Goal: Task Accomplishment & Management: Complete application form

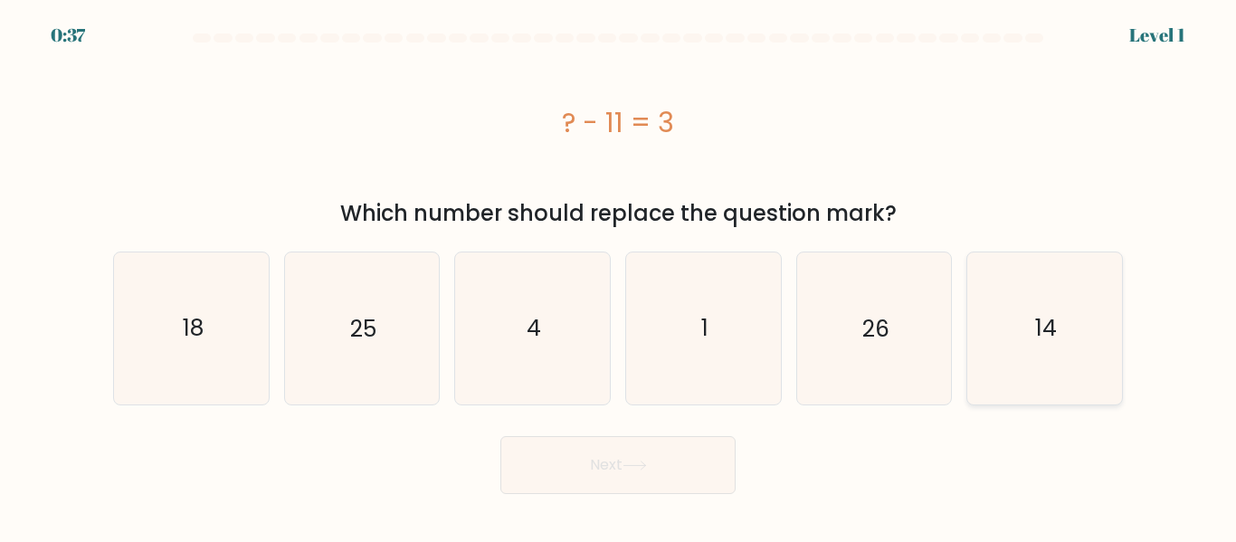
click at [1064, 323] on icon "14" at bounding box center [1044, 328] width 151 height 151
click at [619, 276] on input "f. 14" at bounding box center [618, 274] width 1 height 5
radio input "true"
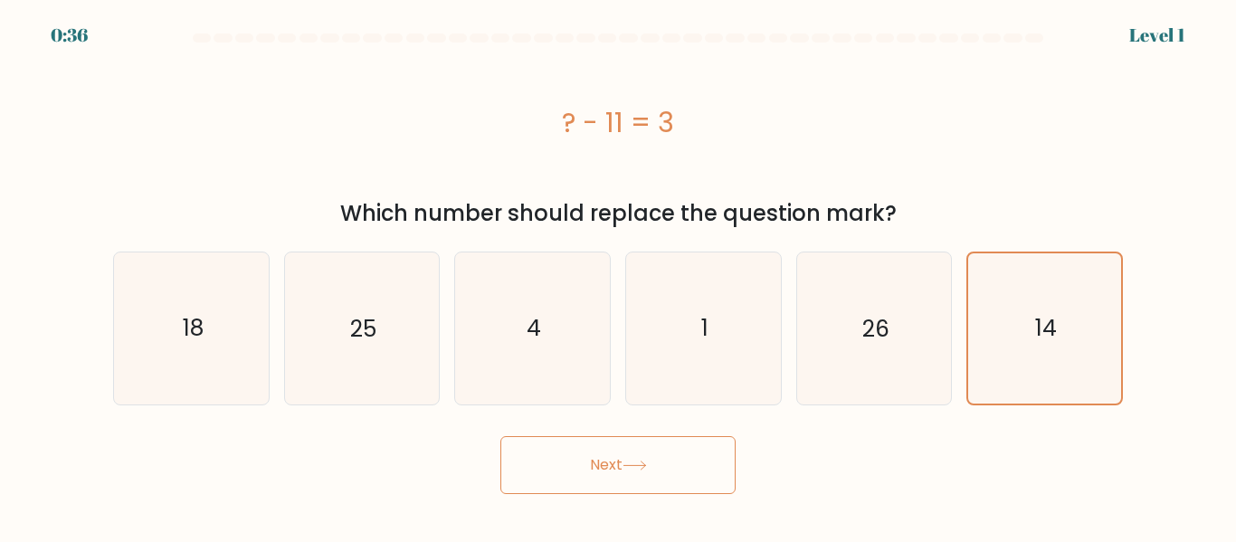
click at [674, 470] on button "Next" at bounding box center [618, 465] width 235 height 58
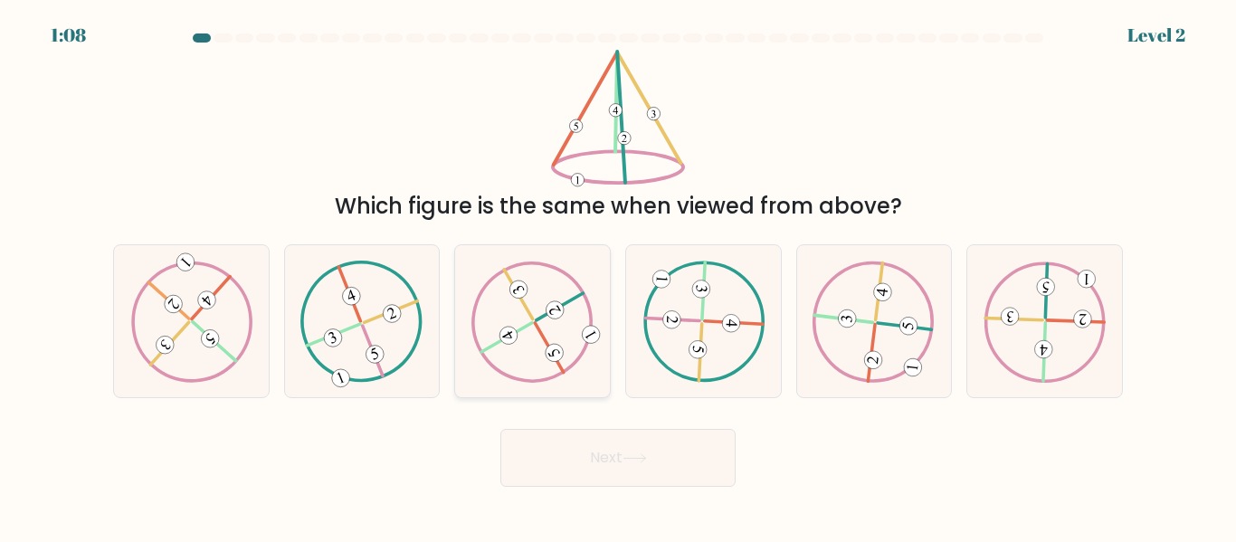
click at [539, 339] on icon at bounding box center [533, 321] width 122 height 121
click at [618, 276] on input "c." at bounding box center [618, 274] width 1 height 5
radio input "true"
click at [671, 449] on button "Next" at bounding box center [618, 458] width 235 height 58
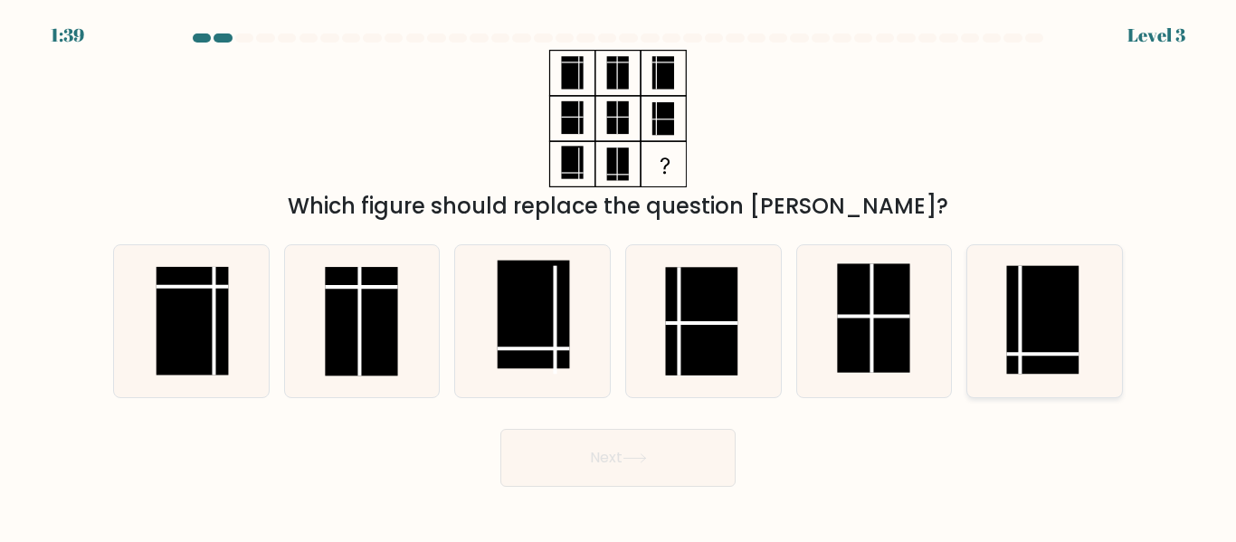
click at [1045, 320] on rect at bounding box center [1043, 320] width 72 height 109
click at [619, 276] on input "f." at bounding box center [618, 274] width 1 height 5
radio input "true"
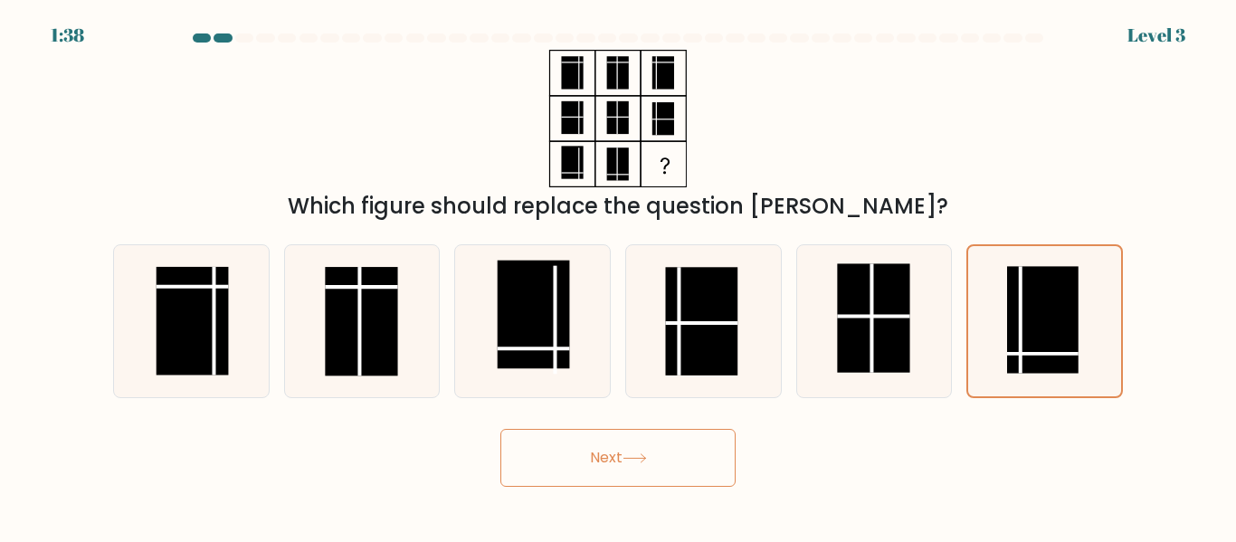
click at [655, 457] on button "Next" at bounding box center [618, 458] width 235 height 58
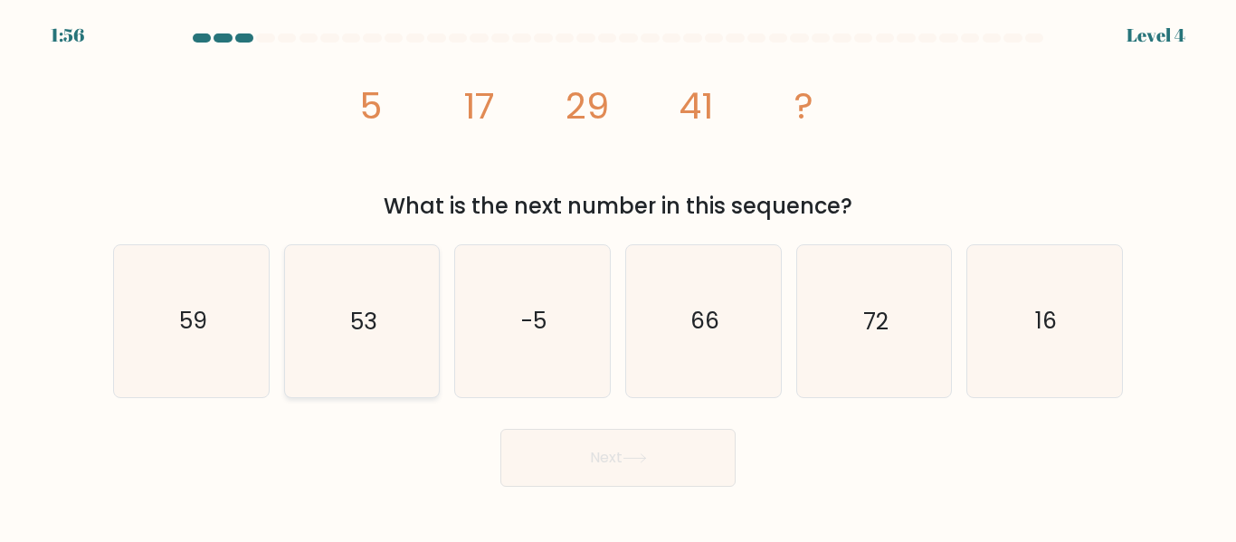
click at [363, 304] on icon "53" at bounding box center [361, 320] width 151 height 151
click at [618, 276] on input "b. 53" at bounding box center [618, 274] width 1 height 5
radio input "true"
click at [587, 434] on button "Next" at bounding box center [618, 458] width 235 height 58
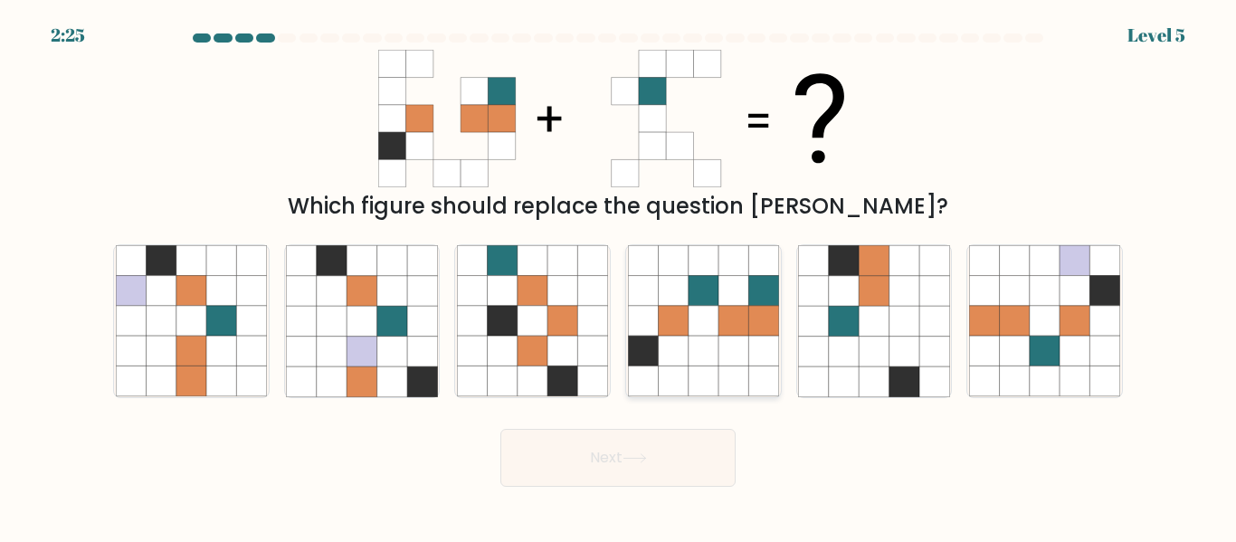
click at [687, 352] on icon at bounding box center [673, 352] width 30 height 30
click at [619, 276] on input "d." at bounding box center [618, 274] width 1 height 5
radio input "true"
click at [684, 467] on button "Next" at bounding box center [618, 458] width 235 height 58
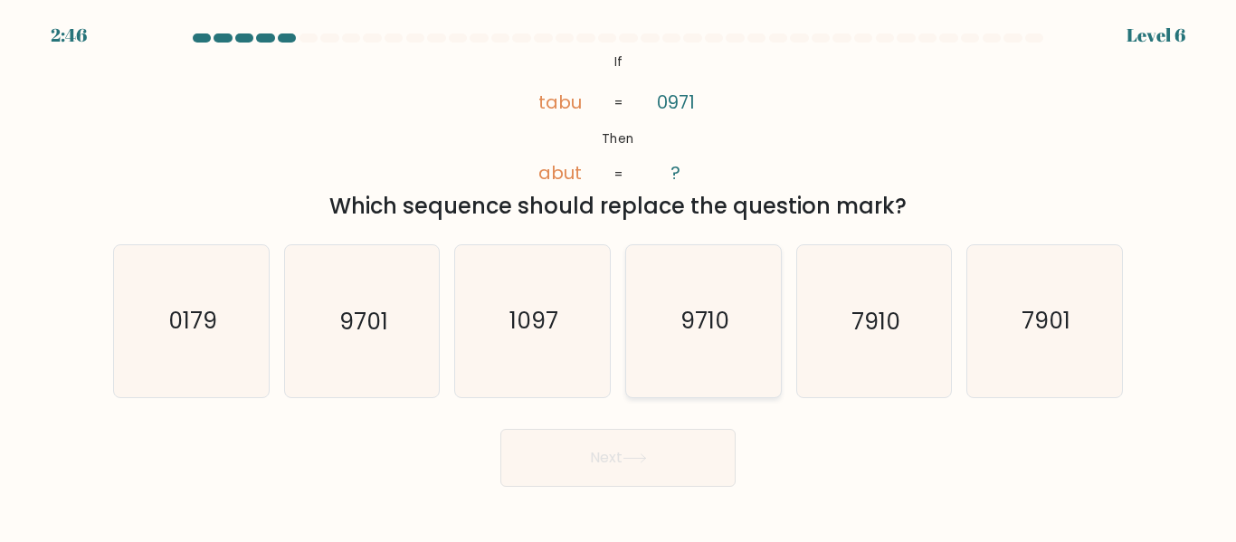
click at [710, 318] on text "9710" at bounding box center [705, 322] width 49 height 32
click at [619, 276] on input "d. 9710" at bounding box center [618, 274] width 1 height 5
radio input "true"
click at [677, 464] on button "Next" at bounding box center [618, 458] width 235 height 58
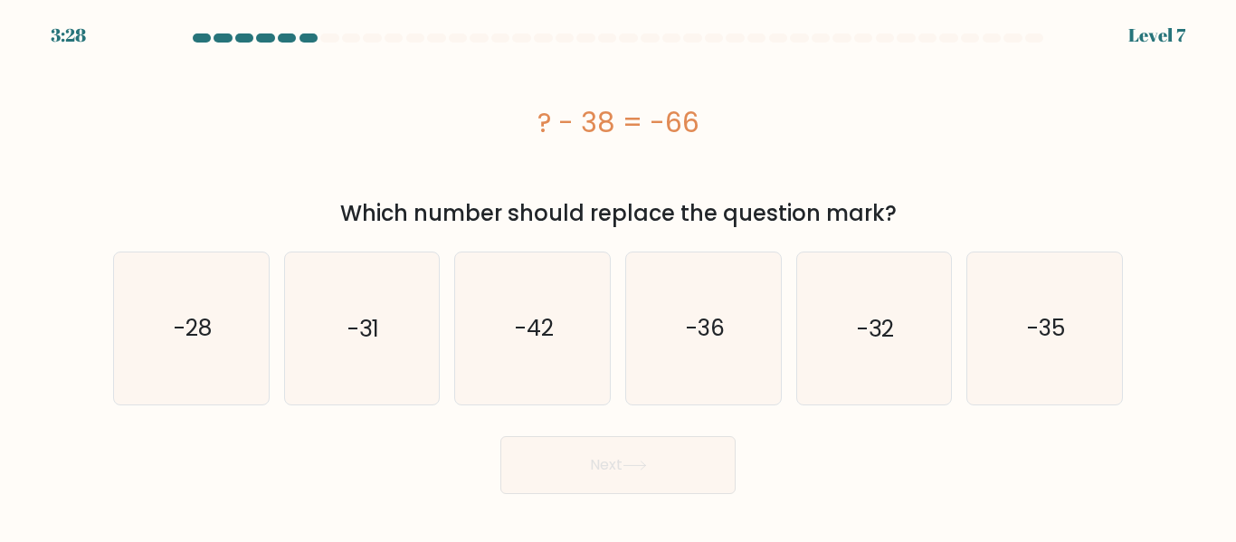
drag, startPoint x: 497, startPoint y: 92, endPoint x: 734, endPoint y: 128, distance: 239.8
click at [734, 128] on div "? - 38 = -66" at bounding box center [618, 122] width 1010 height 145
copy div "? - 38 = -66"
click at [461, 53] on div "? - 38 = -66" at bounding box center [618, 122] width 1010 height 145
click at [217, 339] on icon "-28" at bounding box center [191, 328] width 151 height 151
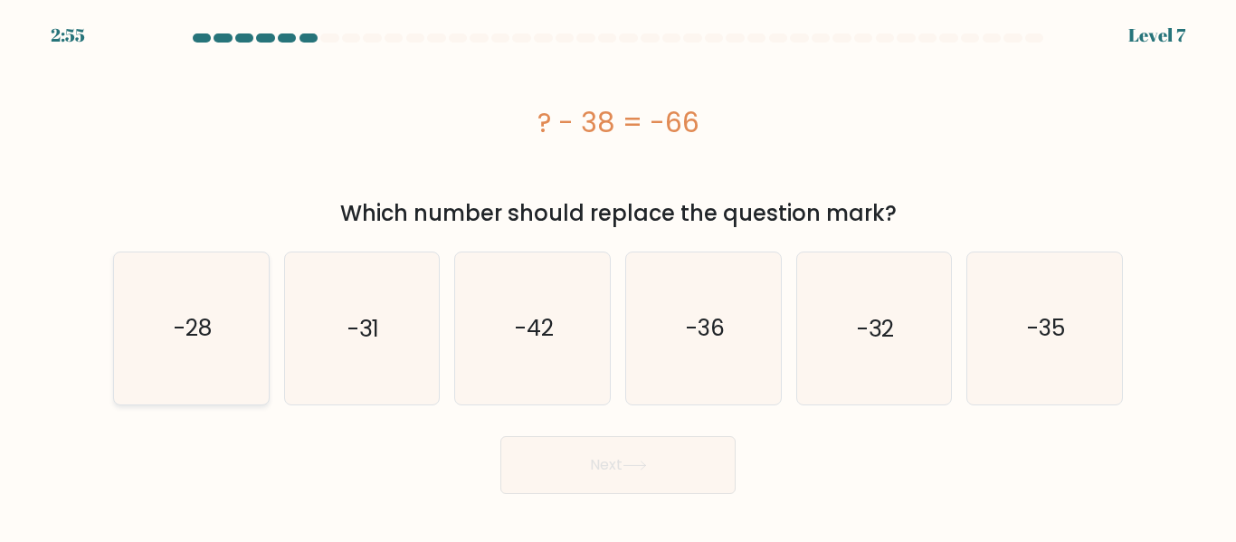
click at [618, 276] on input "a. -28" at bounding box center [618, 274] width 1 height 5
radio input "true"
click at [587, 474] on button "Next" at bounding box center [618, 465] width 235 height 58
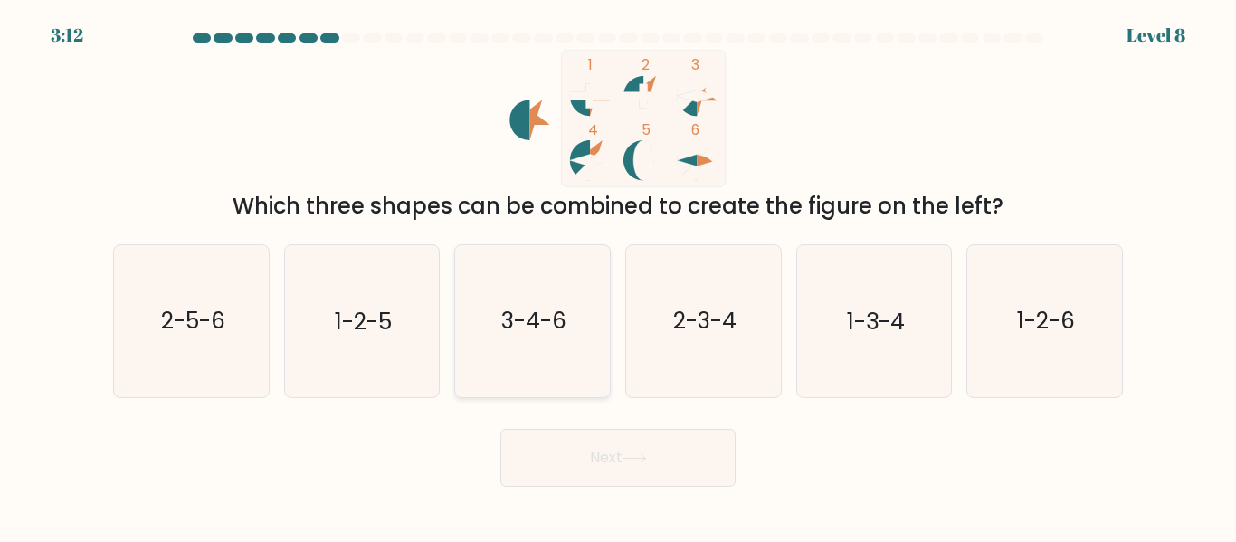
click at [510, 352] on icon "3-4-6" at bounding box center [532, 320] width 151 height 151
click at [618, 276] on input "c. 3-4-6" at bounding box center [618, 274] width 1 height 5
radio input "true"
click at [573, 449] on button "Next" at bounding box center [618, 458] width 235 height 58
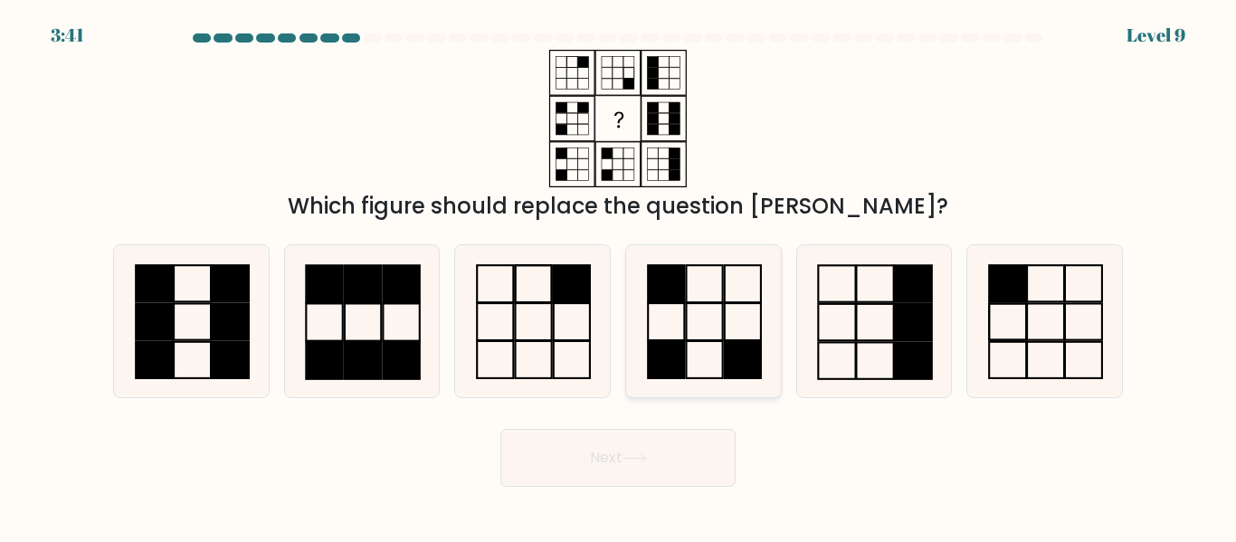
click at [712, 358] on icon at bounding box center [703, 320] width 151 height 151
click at [619, 276] on input "d." at bounding box center [618, 274] width 1 height 5
radio input "true"
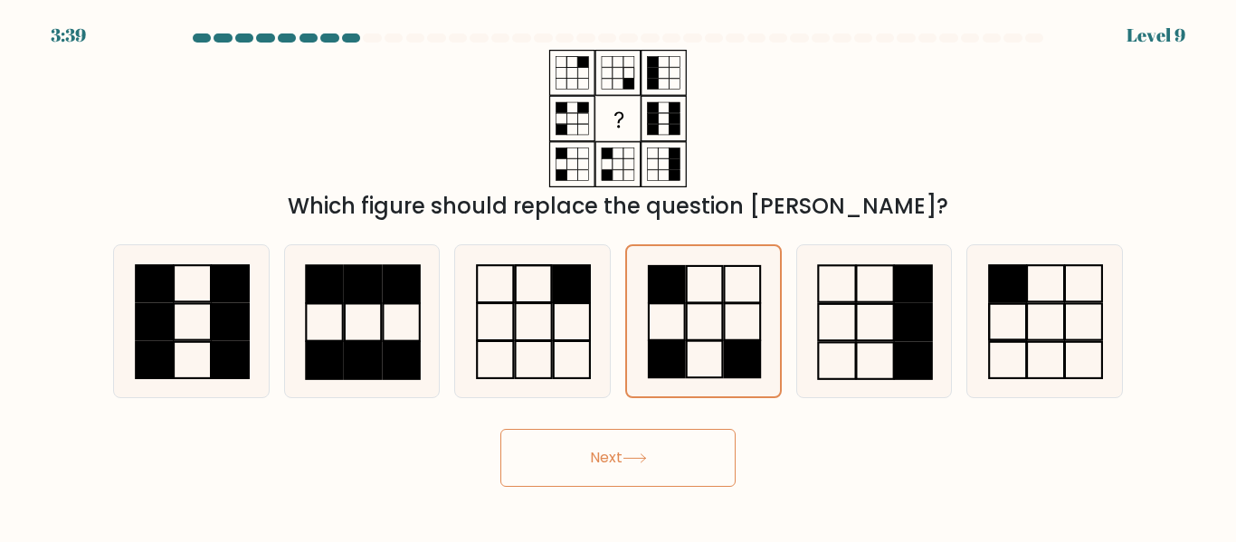
click at [655, 477] on button "Next" at bounding box center [618, 458] width 235 height 58
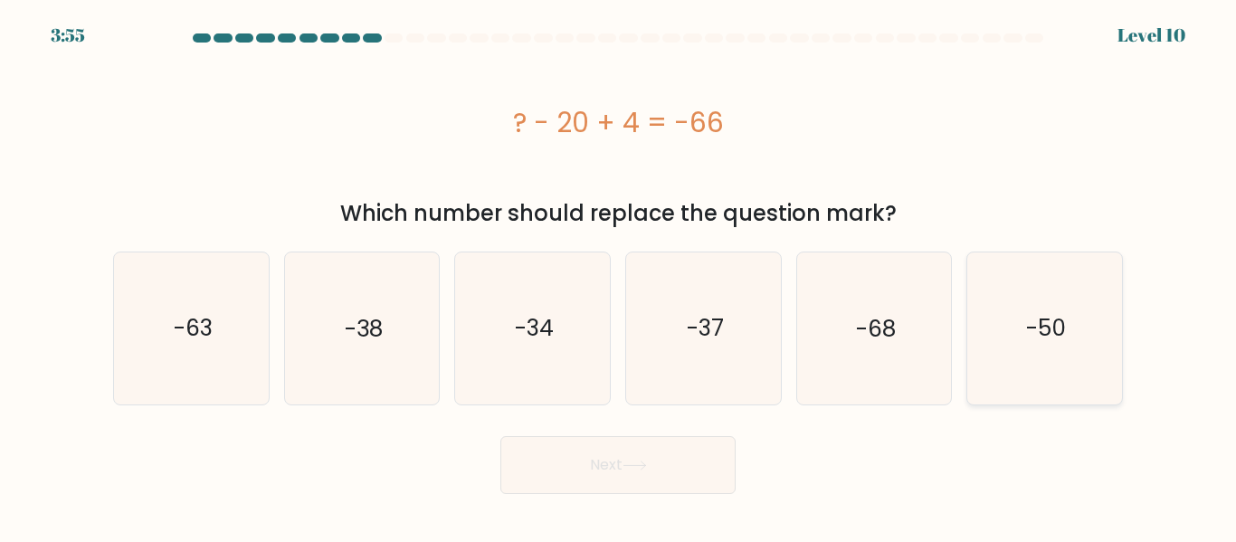
click at [1031, 340] on text "-50" at bounding box center [1046, 328] width 40 height 32
click at [619, 276] on input "f. -50" at bounding box center [618, 274] width 1 height 5
radio input "true"
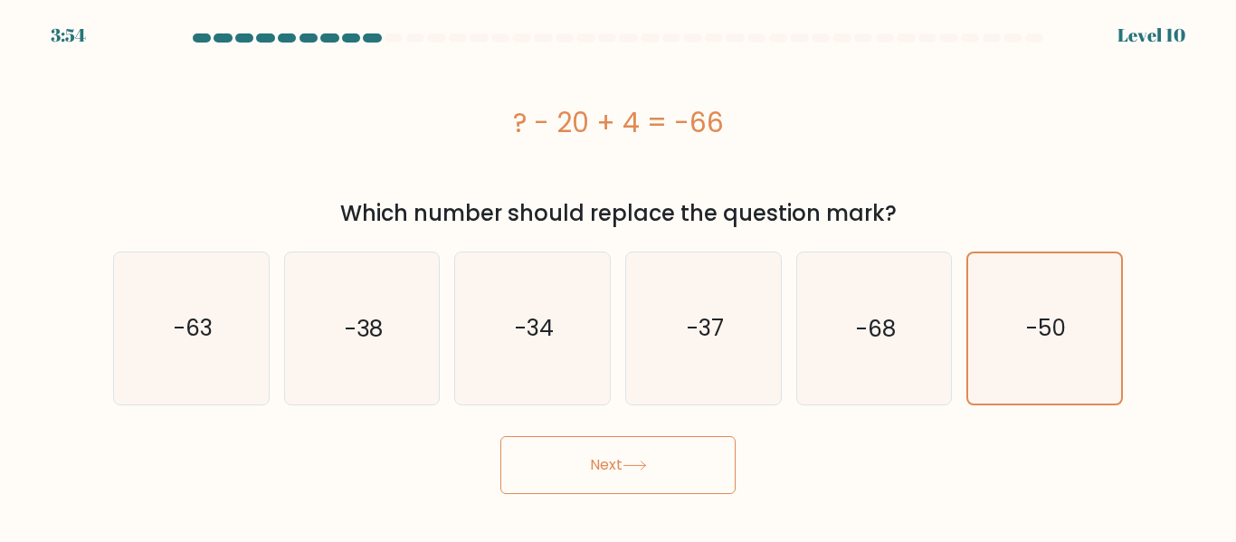
click at [683, 464] on button "Next" at bounding box center [618, 465] width 235 height 58
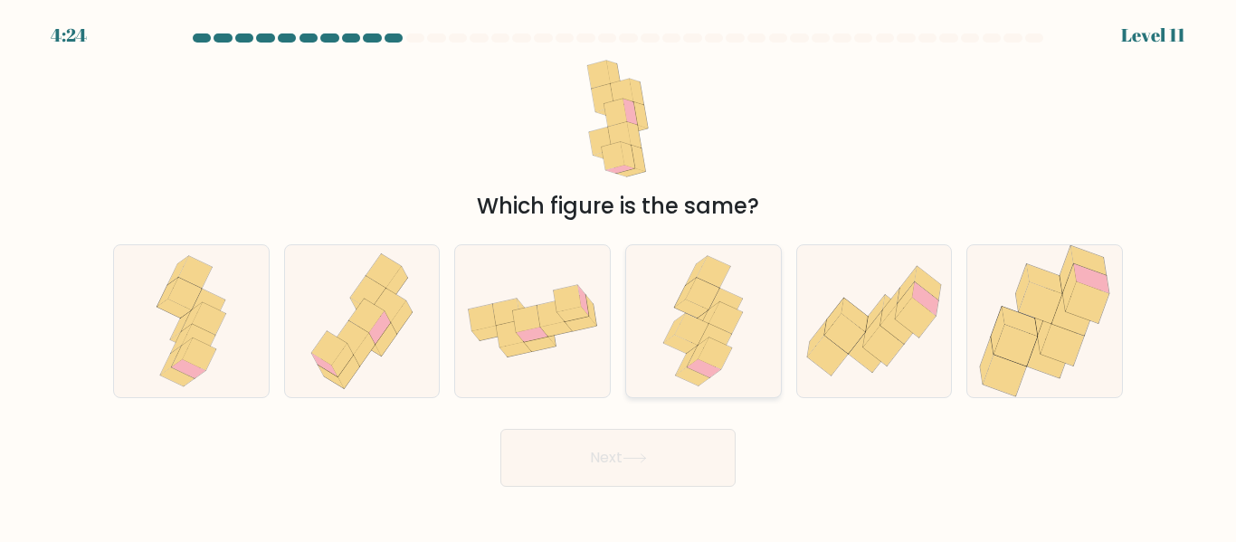
click at [726, 351] on icon at bounding box center [715, 354] width 33 height 32
click at [619, 276] on input "d." at bounding box center [618, 274] width 1 height 5
radio input "true"
click at [695, 457] on button "Next" at bounding box center [618, 458] width 235 height 58
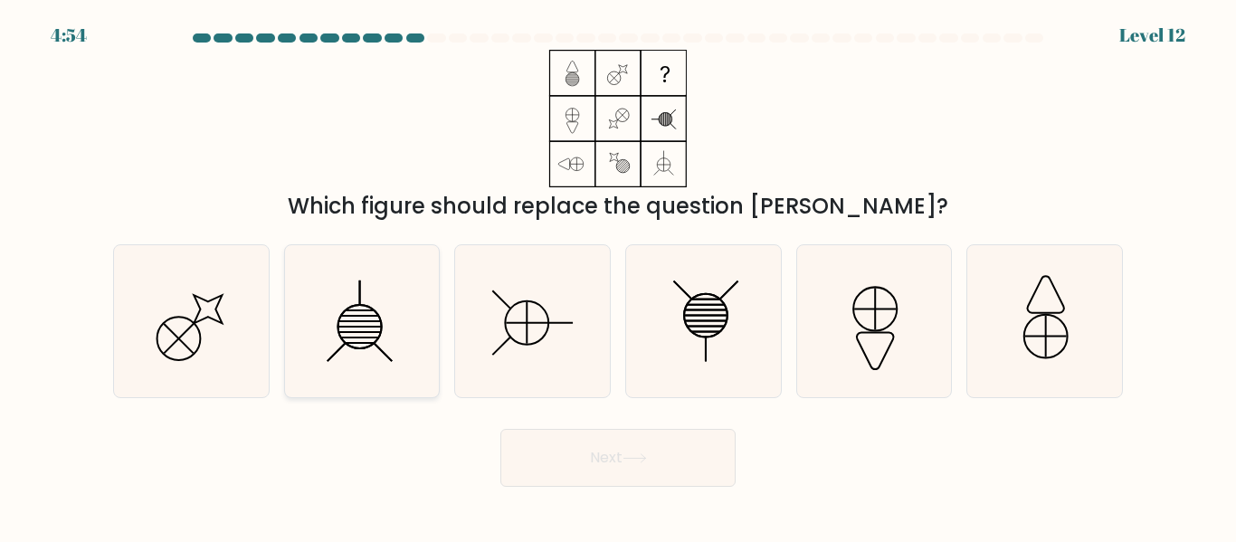
click at [369, 357] on icon at bounding box center [361, 320] width 151 height 151
click at [618, 276] on input "b." at bounding box center [618, 274] width 1 height 5
radio input "true"
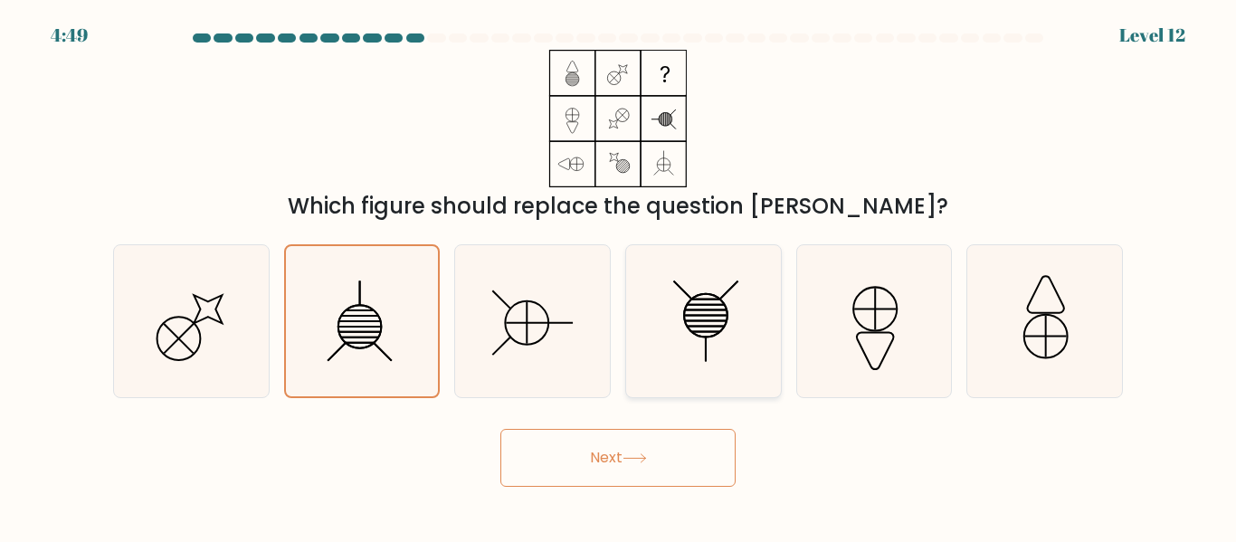
click at [727, 345] on icon at bounding box center [703, 320] width 151 height 151
click at [619, 276] on input "d." at bounding box center [618, 274] width 1 height 5
radio input "true"
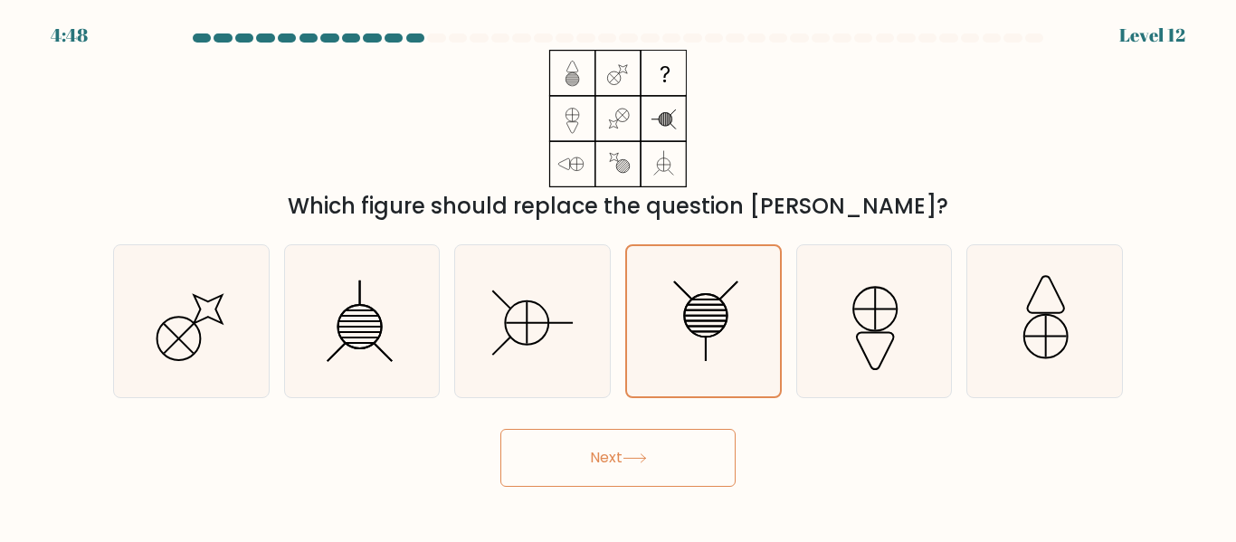
click at [663, 450] on button "Next" at bounding box center [618, 458] width 235 height 58
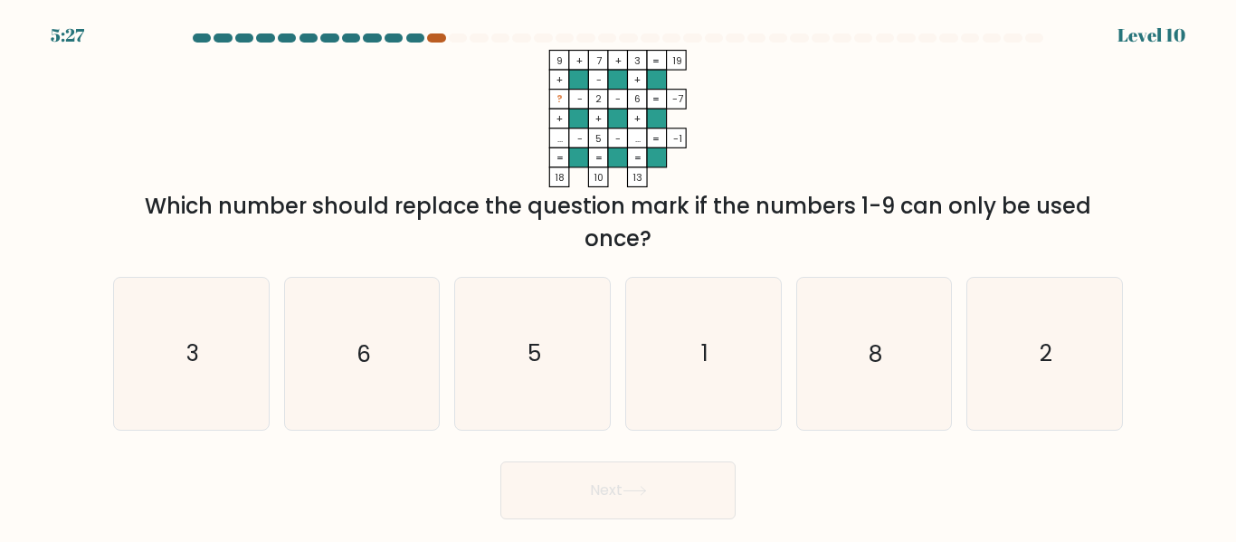
click at [433, 35] on div at bounding box center [436, 37] width 18 height 9
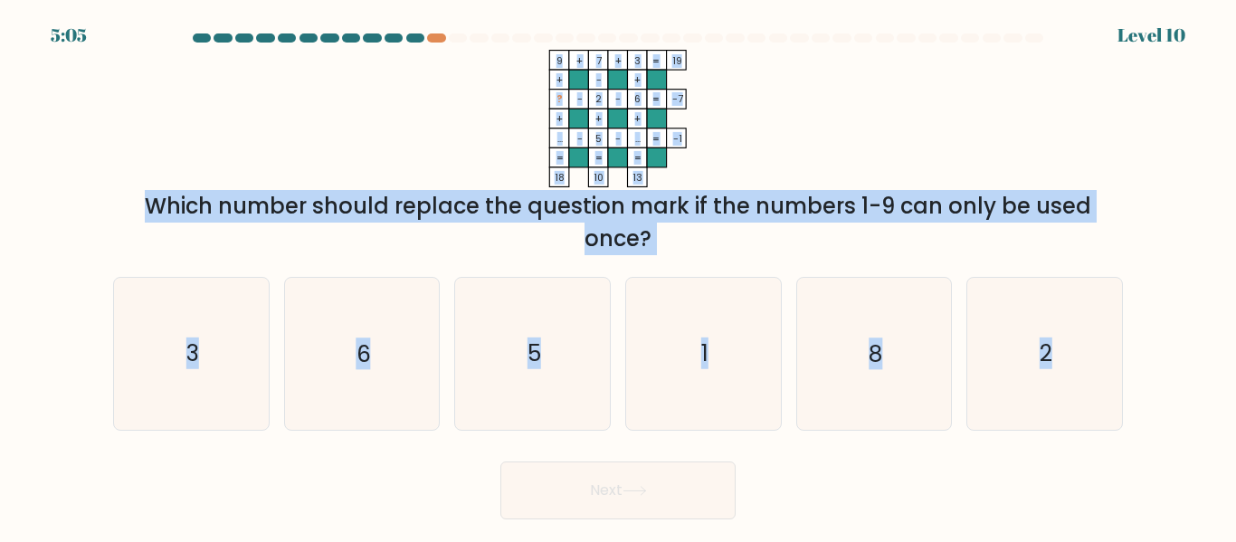
drag, startPoint x: 545, startPoint y: 43, endPoint x: 754, endPoint y: 478, distance: 482.1
click at [754, 478] on form at bounding box center [618, 276] width 1236 height 486
copy form "9 + 7 + 3 19 + - + ? - 2 - 6 -7 + + + ... - 5 - ... = -1 = = = = 18 10 13 = Whi…"
click at [461, 101] on icon "9 + 7 + 3 19 + - + ? - 2 - 6 -7 + + + ... - 5 - ... = -1 = = = = 18 10 13 =" at bounding box center [618, 119] width 543 height 138
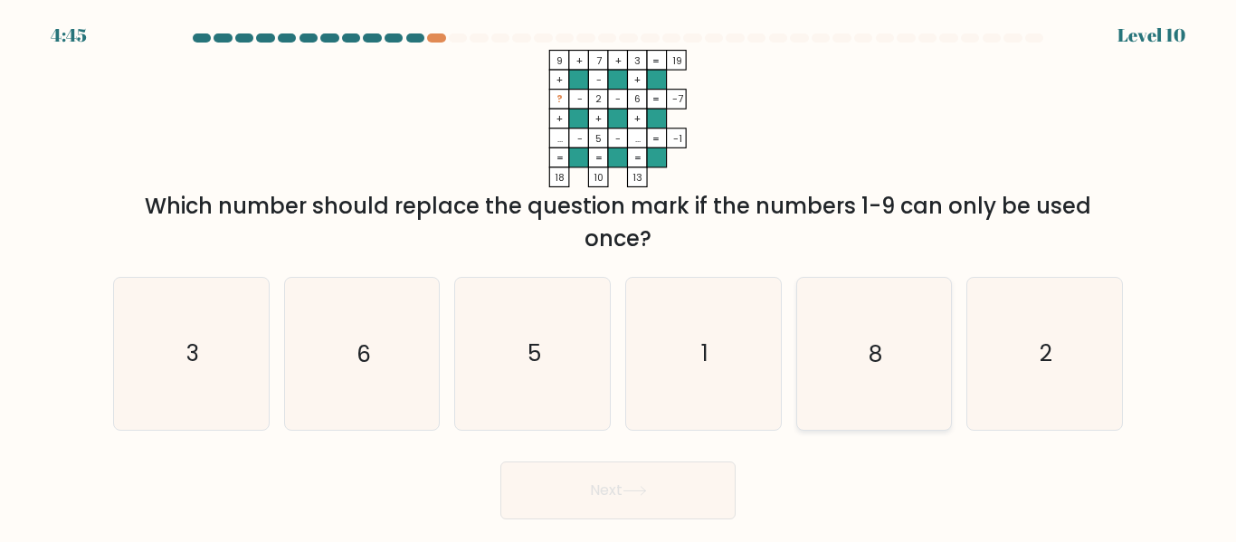
click at [867, 397] on icon "8" at bounding box center [873, 353] width 151 height 151
click at [619, 276] on input "e. 8" at bounding box center [618, 274] width 1 height 5
radio input "true"
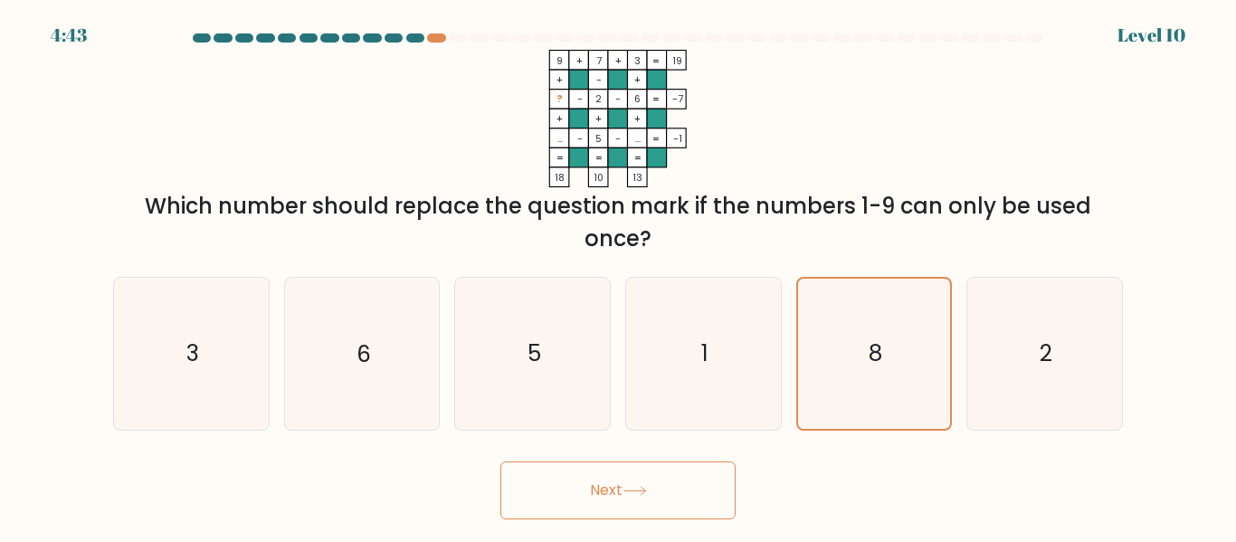
click at [616, 488] on button "Next" at bounding box center [618, 491] width 235 height 58
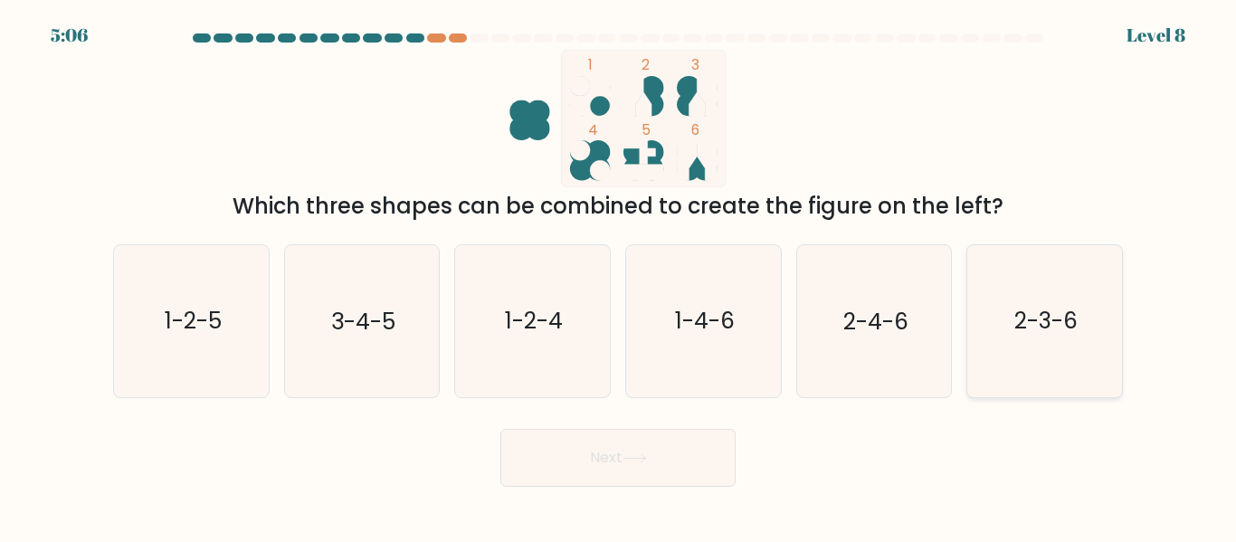
click at [1018, 329] on text "2-3-6" at bounding box center [1046, 322] width 63 height 32
click at [619, 276] on input "f. 2-3-6" at bounding box center [618, 274] width 1 height 5
radio input "true"
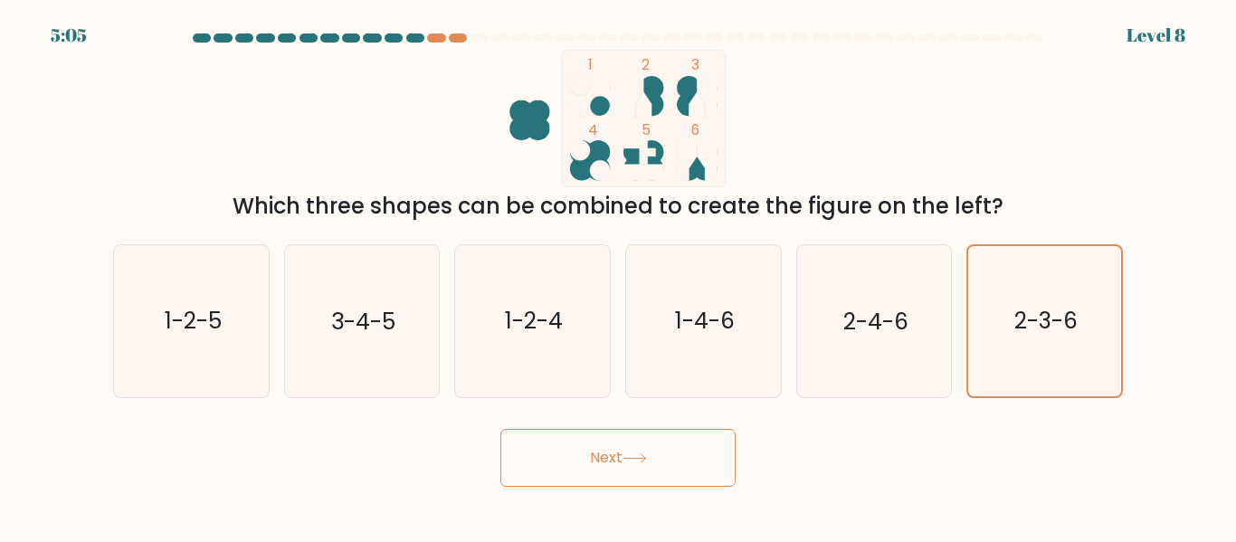
click at [686, 461] on button "Next" at bounding box center [618, 458] width 235 height 58
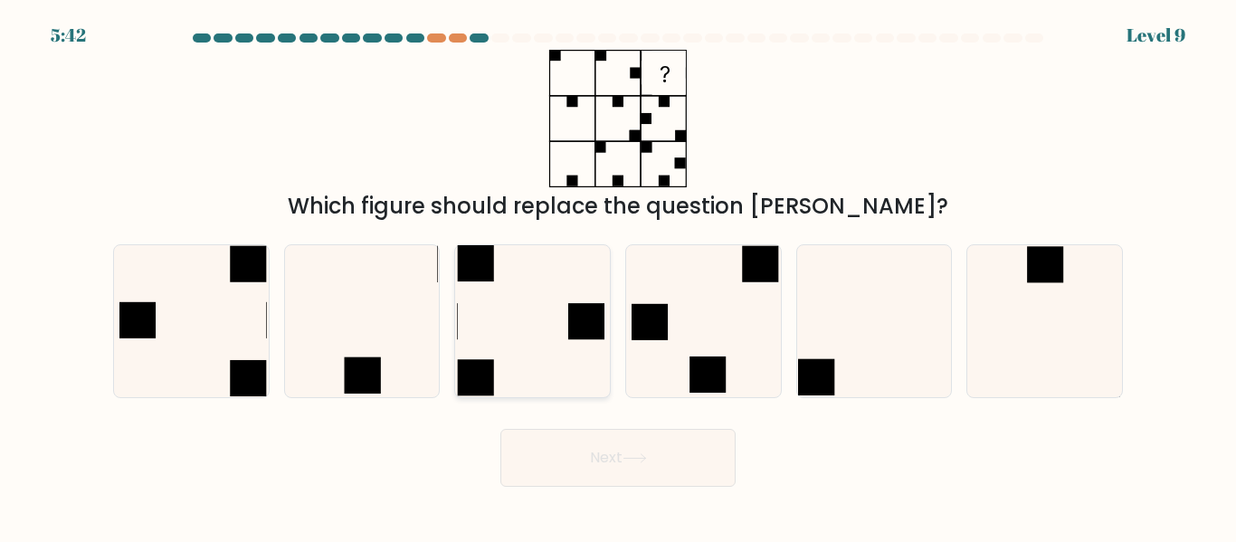
click at [528, 334] on icon at bounding box center [532, 320] width 151 height 151
click at [618, 276] on input "c." at bounding box center [618, 274] width 1 height 5
radio input "true"
click at [627, 475] on button "Next" at bounding box center [618, 458] width 235 height 58
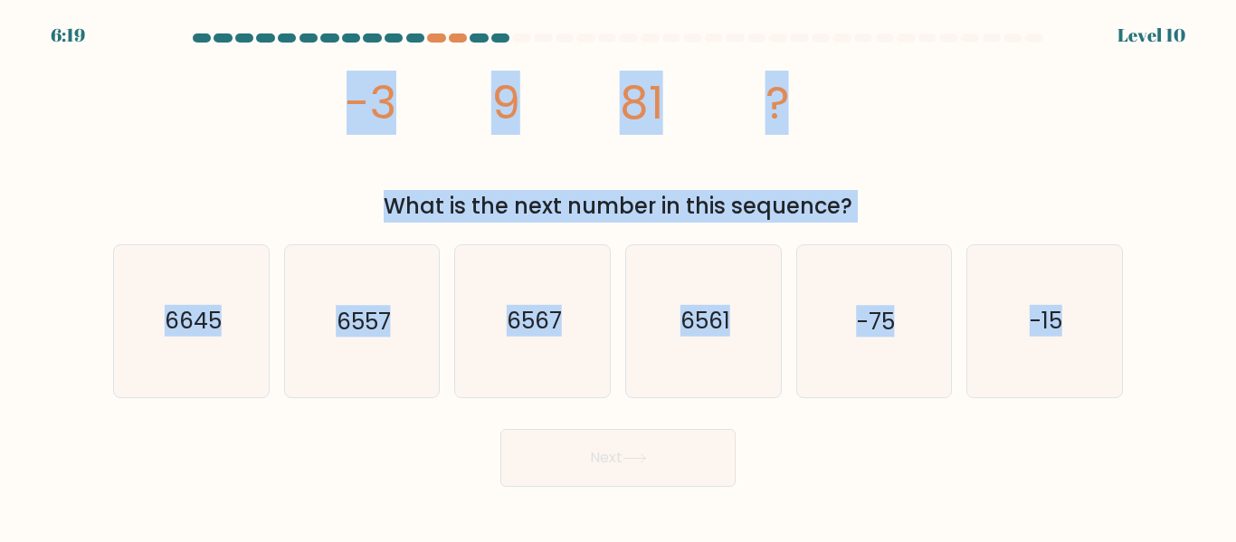
drag, startPoint x: 329, startPoint y: 95, endPoint x: 1100, endPoint y: 400, distance: 828.4
click at [1100, 400] on form at bounding box center [618, 259] width 1236 height 453
copy form "-3 9 81 ? What is the next number in this sequence? a. 6645 b. 6557 c. 6567 d. …"
click at [311, 51] on div "image/svg+xml -3 9 81 ? What is the next number in this sequence?" at bounding box center [618, 136] width 1032 height 173
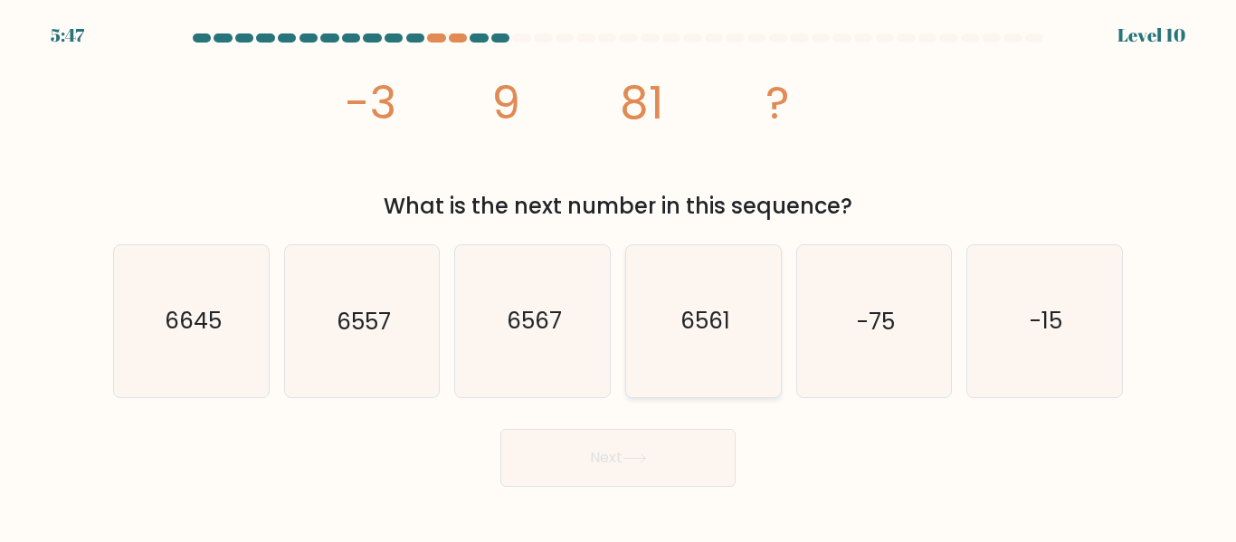
click at [729, 361] on icon "6561" at bounding box center [703, 320] width 151 height 151
click at [619, 276] on input "d. 6561" at bounding box center [618, 274] width 1 height 5
radio input "true"
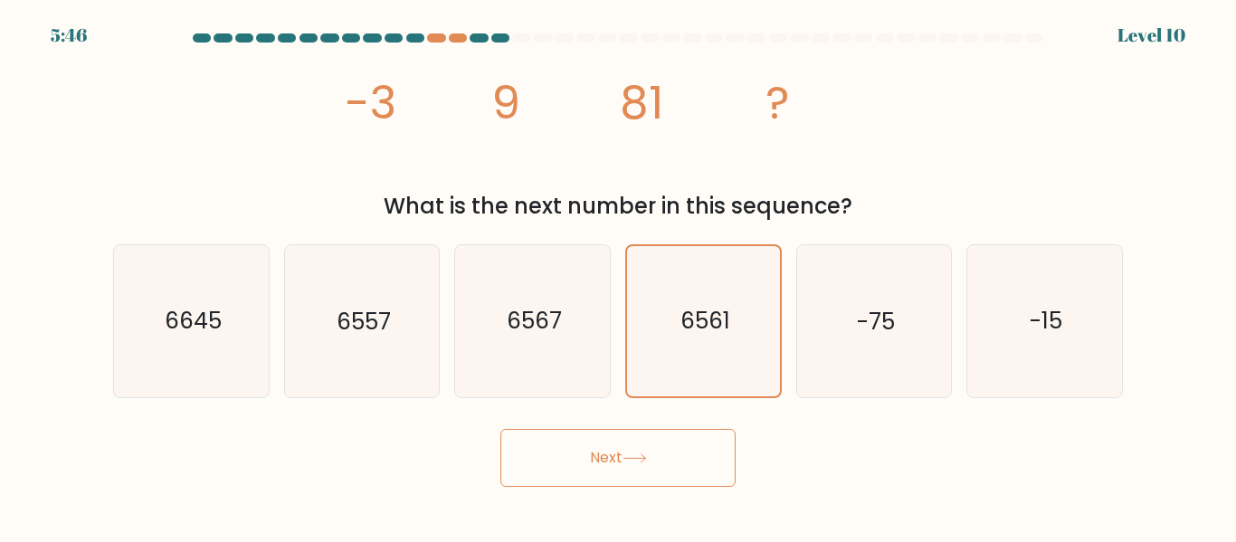
click at [682, 460] on button "Next" at bounding box center [618, 458] width 235 height 58
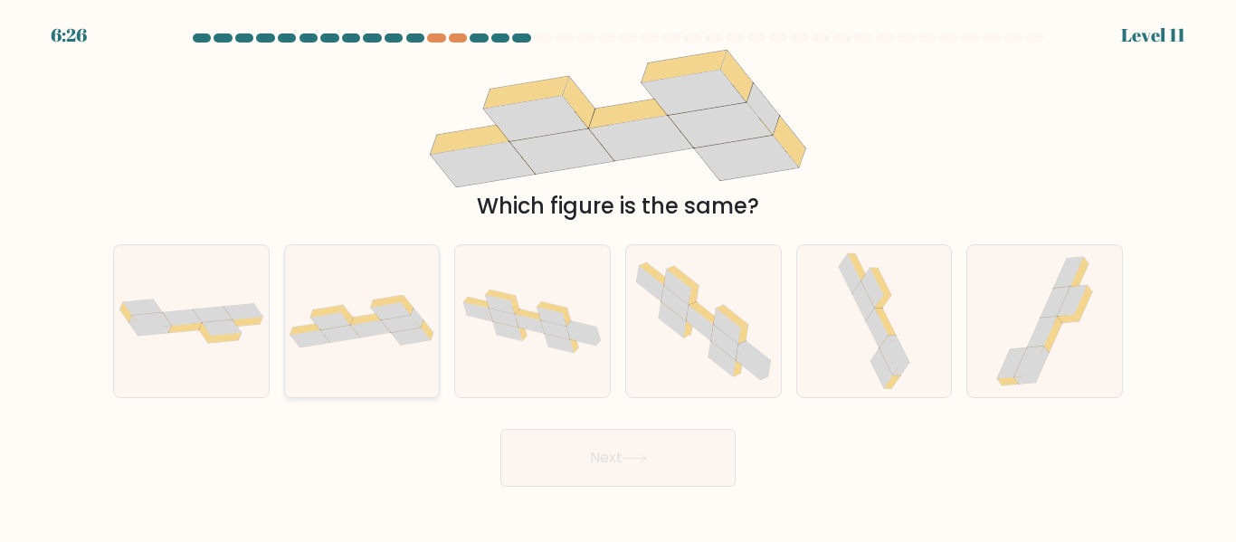
click at [358, 331] on icon at bounding box center [371, 328] width 40 height 17
click at [618, 276] on input "b." at bounding box center [618, 274] width 1 height 5
radio input "true"
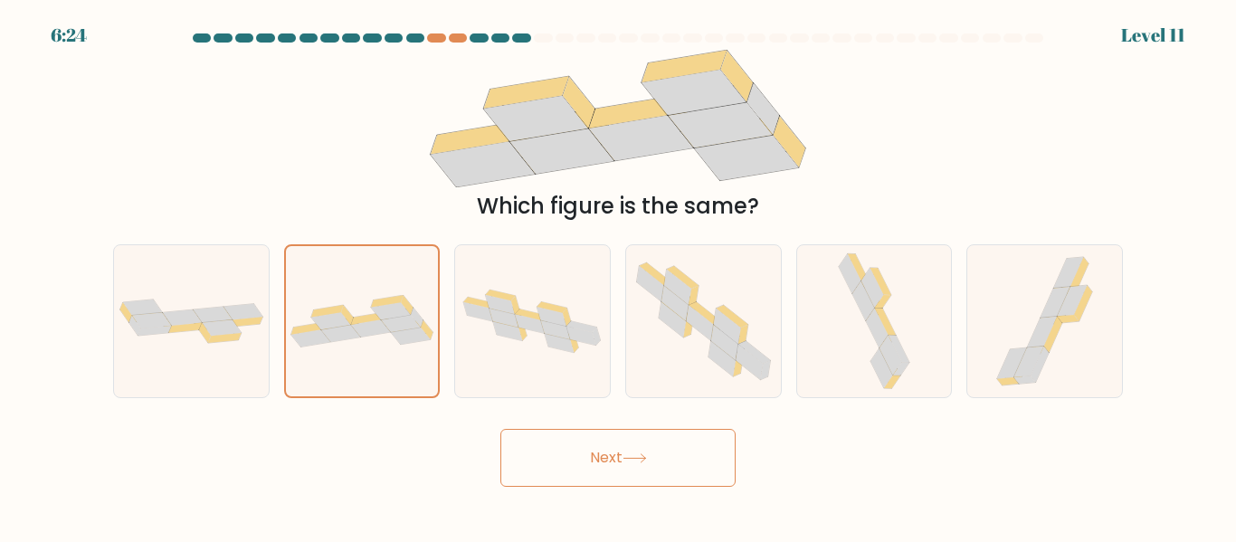
click at [692, 461] on button "Next" at bounding box center [618, 458] width 235 height 58
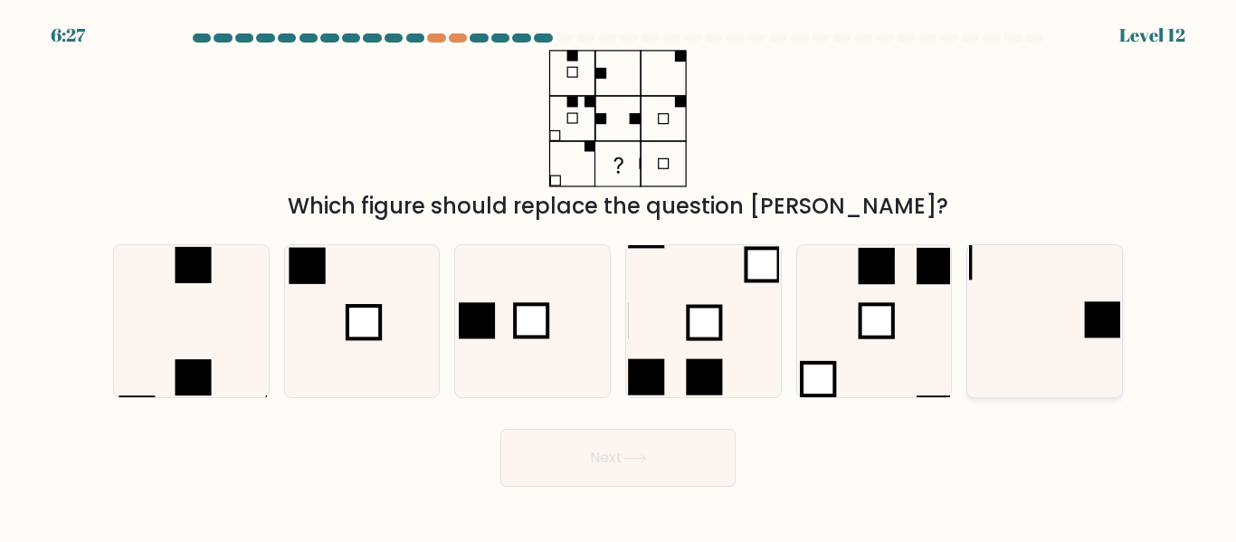
click at [1000, 329] on icon at bounding box center [1044, 320] width 151 height 151
click at [619, 276] on input "f." at bounding box center [618, 274] width 1 height 5
radio input "true"
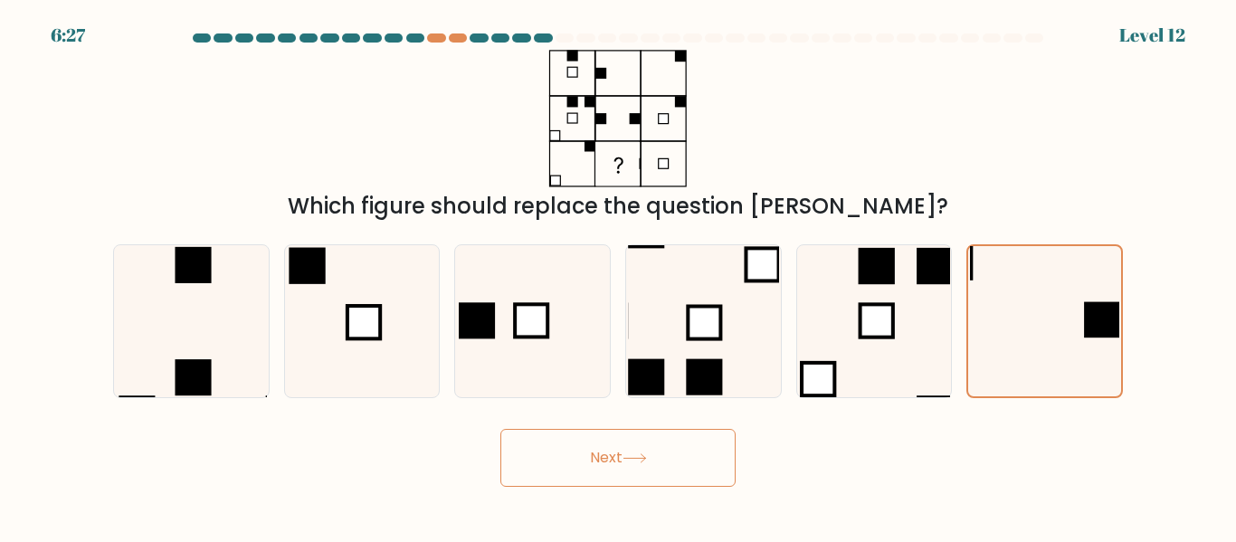
click at [691, 460] on button "Next" at bounding box center [618, 458] width 235 height 58
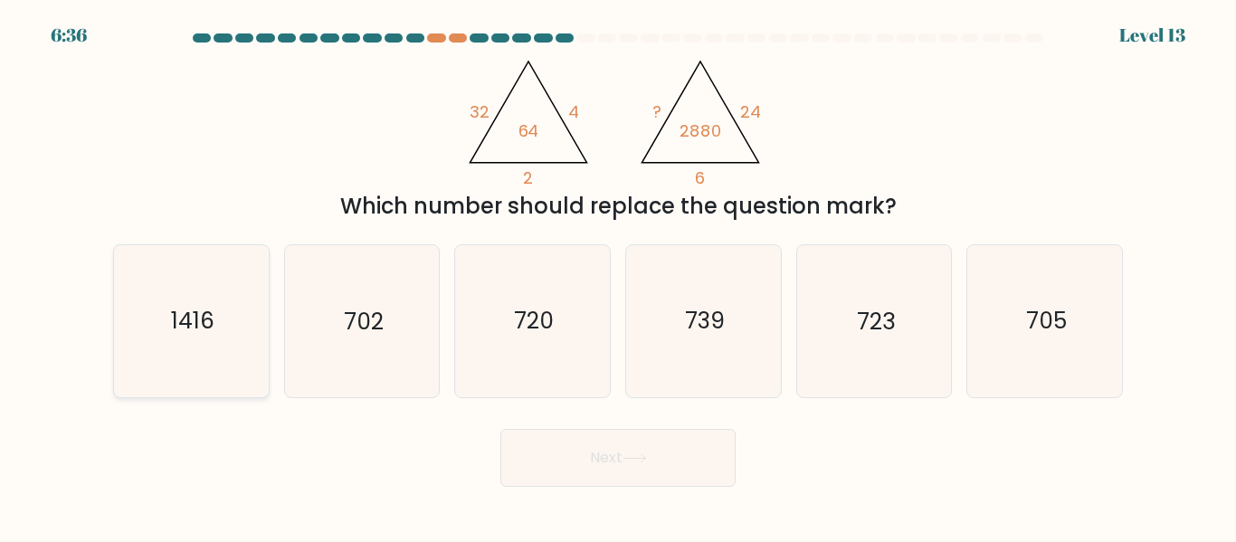
click at [194, 287] on icon "1416" at bounding box center [191, 320] width 151 height 151
click at [618, 276] on input "a. 1416" at bounding box center [618, 274] width 1 height 5
radio input "true"
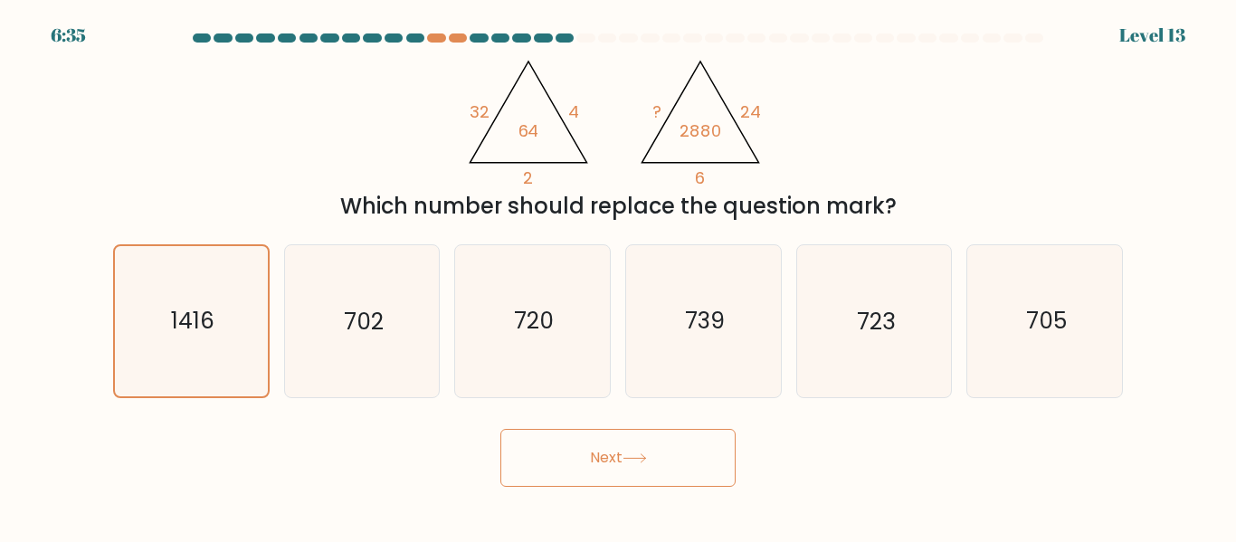
click at [559, 478] on button "Next" at bounding box center [618, 458] width 235 height 58
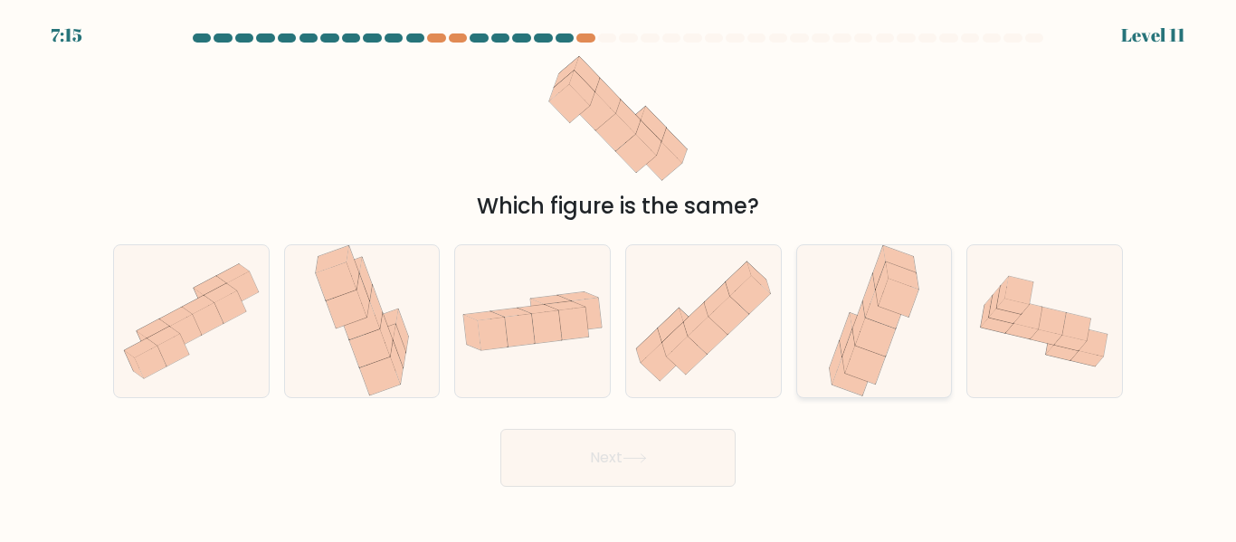
click at [855, 357] on icon at bounding box center [865, 366] width 40 height 39
click at [619, 276] on input "e." at bounding box center [618, 274] width 1 height 5
radio input "true"
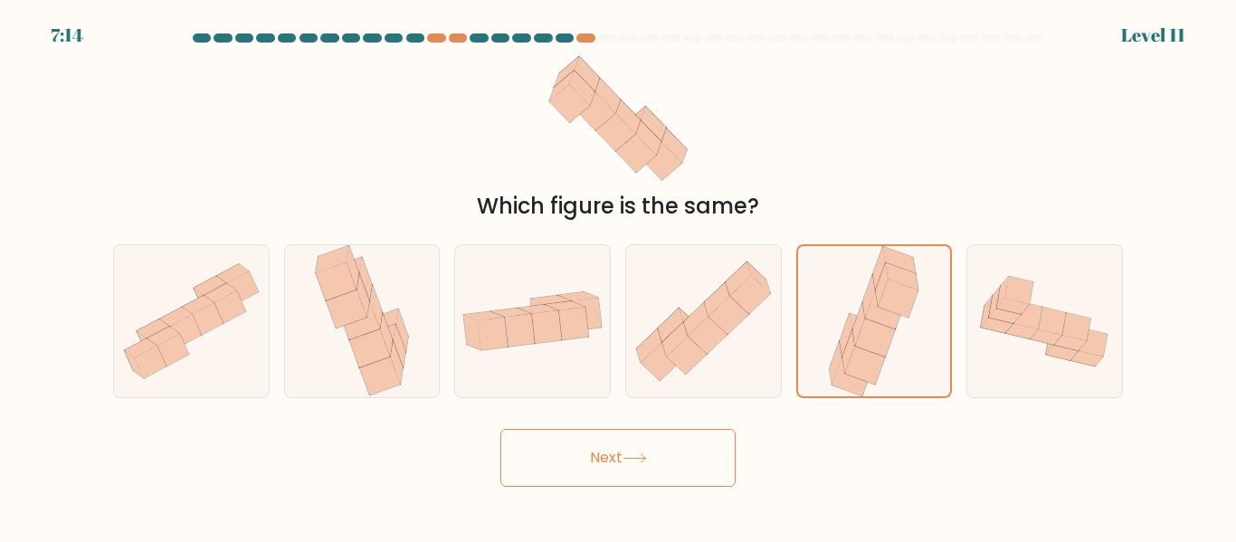
click at [682, 453] on button "Next" at bounding box center [618, 458] width 235 height 58
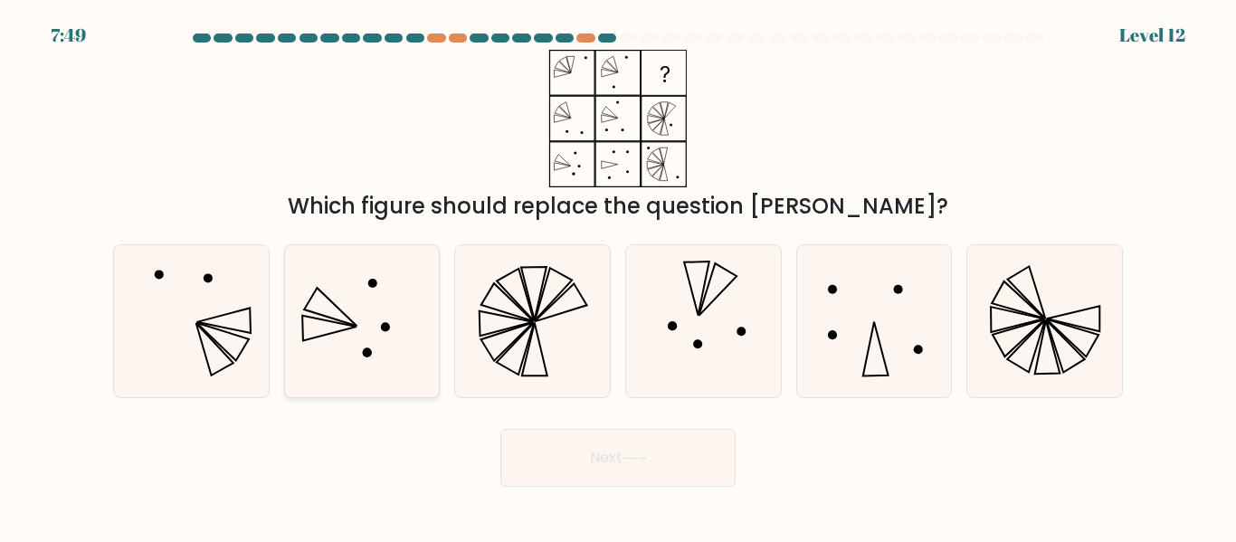
click at [387, 320] on icon at bounding box center [361, 320] width 151 height 151
click at [618, 276] on input "b." at bounding box center [618, 274] width 1 height 5
radio input "true"
click at [610, 486] on body "7:48 Level 12" at bounding box center [618, 271] width 1236 height 542
click at [663, 479] on button "Next" at bounding box center [618, 458] width 235 height 58
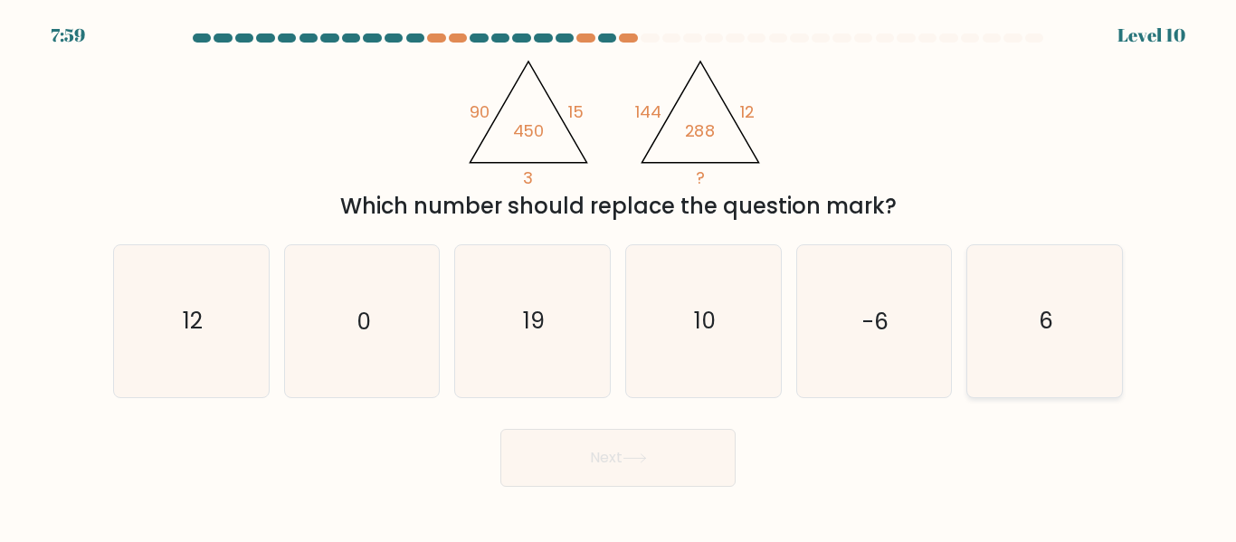
click at [1072, 343] on icon "6" at bounding box center [1044, 320] width 151 height 151
click at [619, 276] on input "f. 6" at bounding box center [618, 274] width 1 height 5
radio input "true"
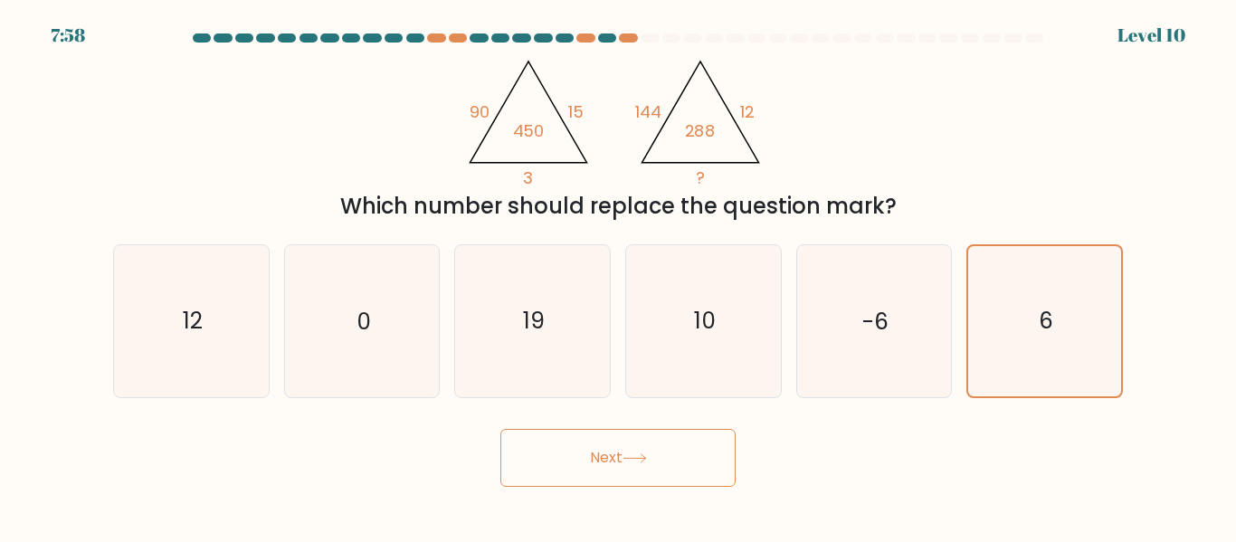
click at [640, 513] on body "7:58 Level 10" at bounding box center [618, 271] width 1236 height 542
click at [625, 482] on button "Next" at bounding box center [618, 458] width 235 height 58
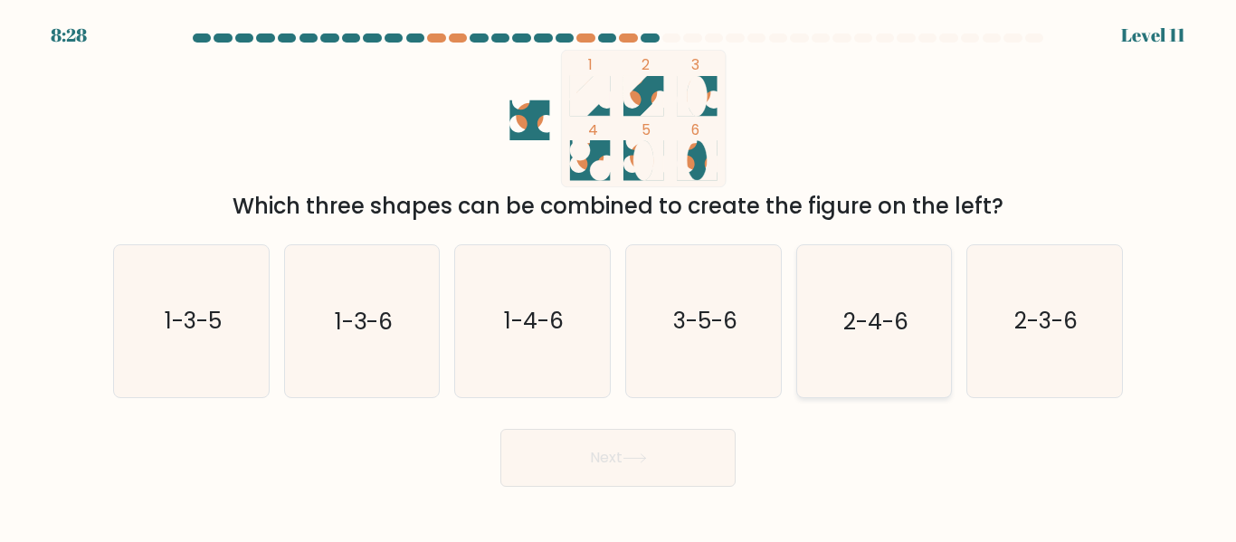
click at [882, 310] on text "2-4-6" at bounding box center [876, 322] width 65 height 32
click at [619, 276] on input "e. 2-4-6" at bounding box center [618, 274] width 1 height 5
radio input "true"
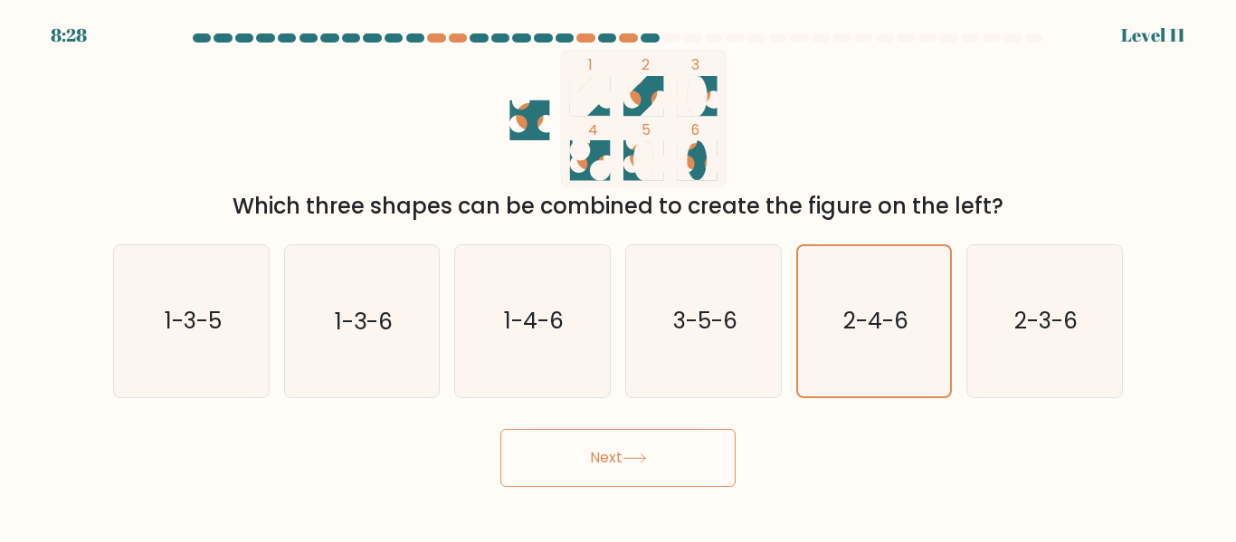
click at [665, 437] on button "Next" at bounding box center [618, 458] width 235 height 58
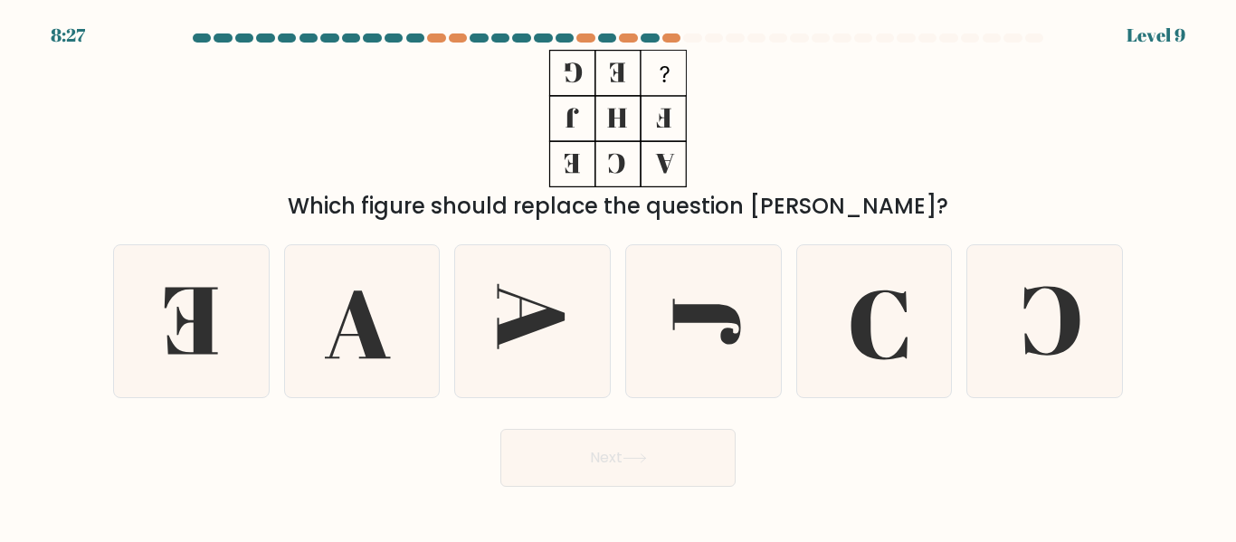
click at [675, 457] on button "Next" at bounding box center [618, 458] width 235 height 58
click at [649, 276] on icon at bounding box center [703, 320] width 151 height 151
click at [619, 276] on input "d." at bounding box center [618, 274] width 1 height 5
radio input "true"
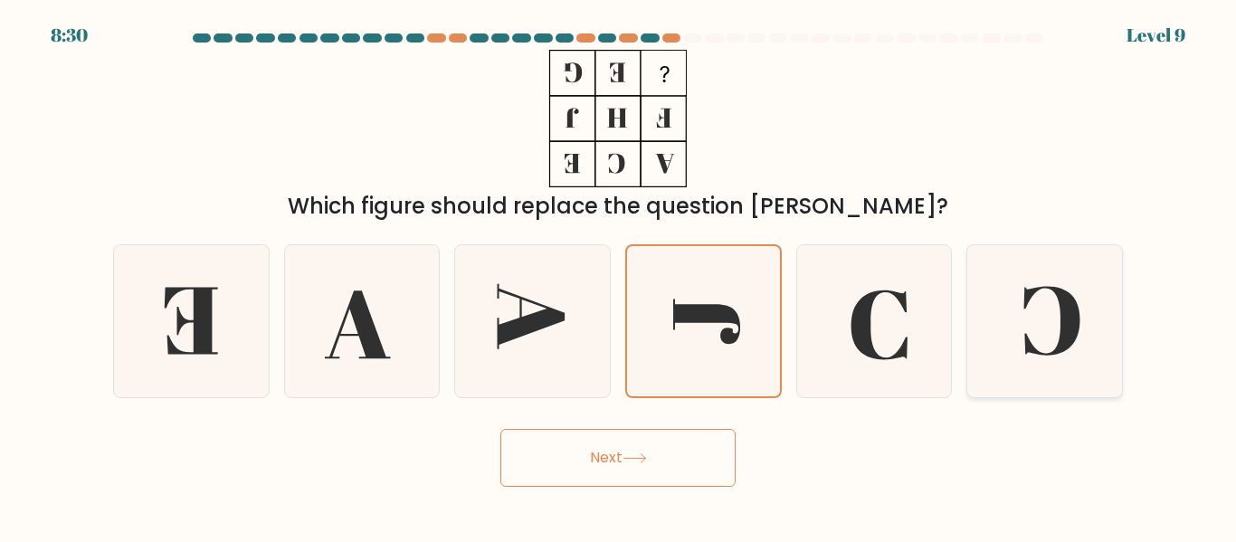
click at [992, 346] on icon at bounding box center [1044, 320] width 151 height 151
click at [619, 276] on input "f." at bounding box center [618, 274] width 1 height 5
radio input "true"
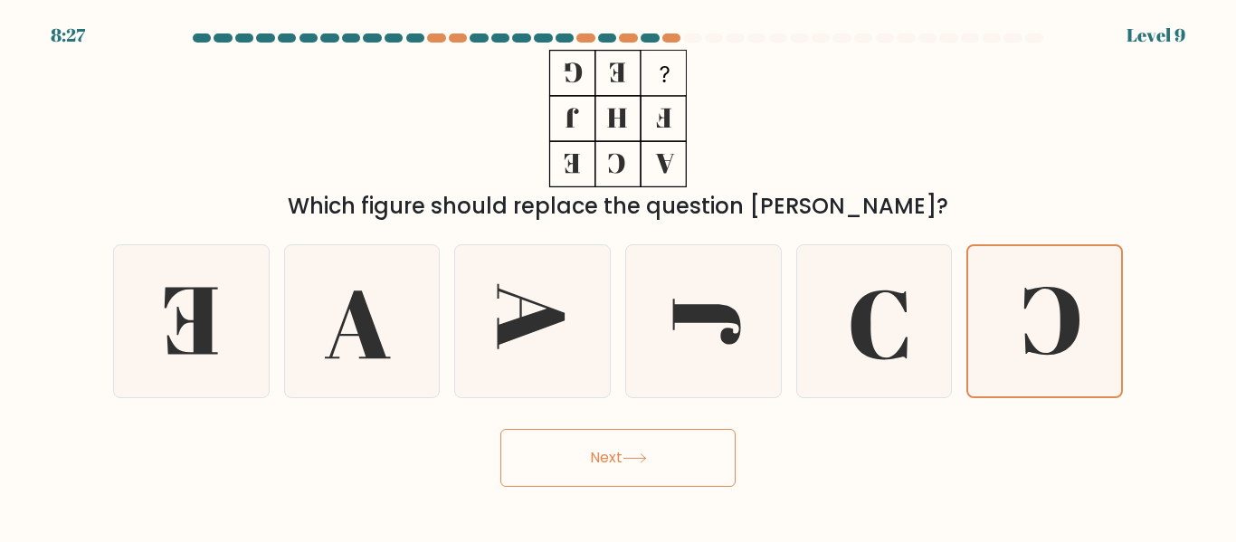
click at [569, 472] on button "Next" at bounding box center [618, 458] width 235 height 58
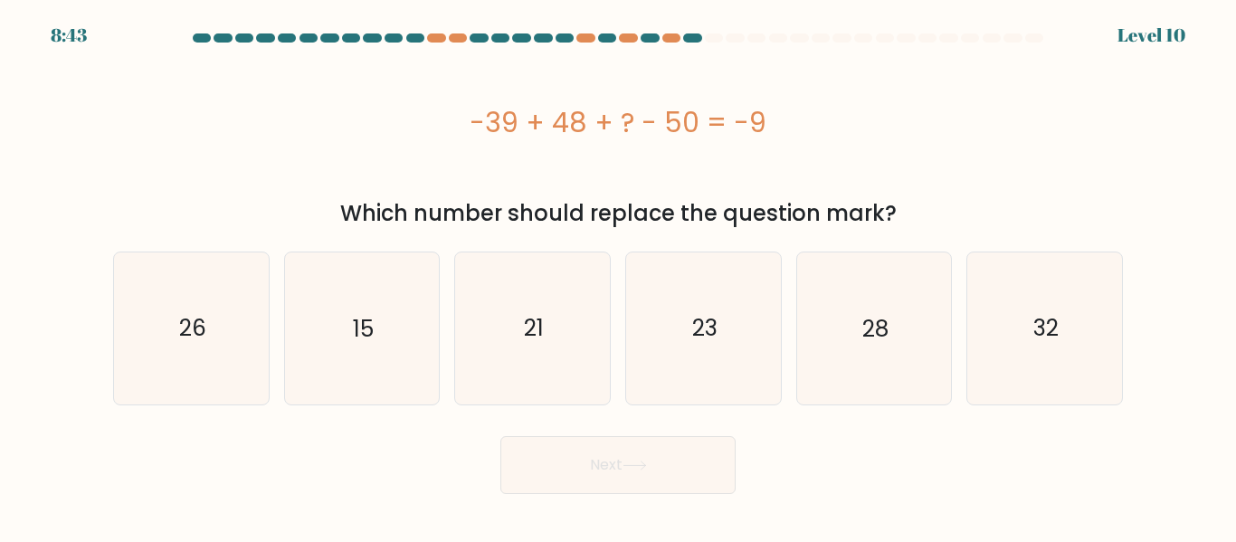
drag, startPoint x: 466, startPoint y: 125, endPoint x: 912, endPoint y: 159, distance: 447.5
click at [912, 159] on div "-39 + 48 + ? - 50 = -9" at bounding box center [618, 122] width 1010 height 145
copy div "-39 + 48 + ? - 50 = -9"
click at [379, 89] on div "-39 + 48 + ? - 50 = -9" at bounding box center [618, 122] width 1010 height 145
click at [1076, 369] on icon "32" at bounding box center [1044, 328] width 151 height 151
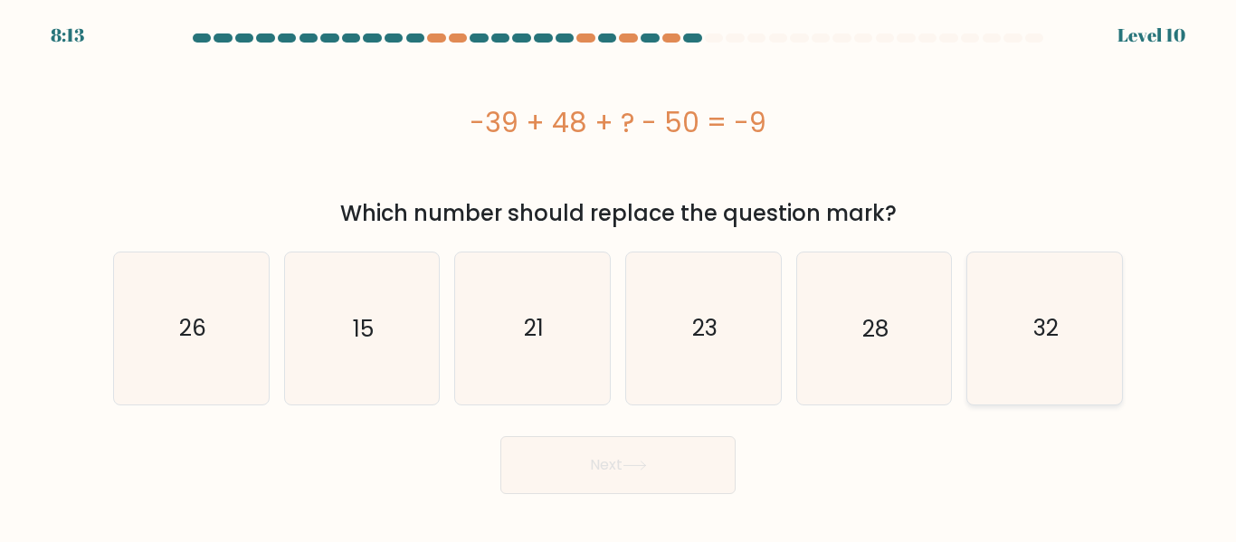
click at [619, 276] on input "f. 32" at bounding box center [618, 274] width 1 height 5
radio input "true"
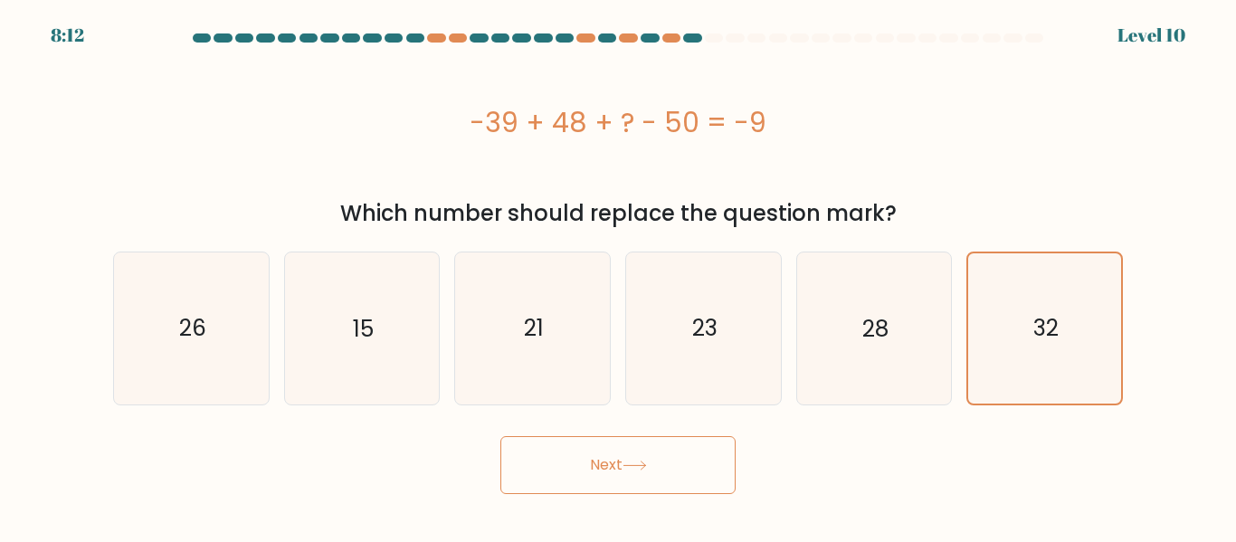
click at [585, 475] on button "Next" at bounding box center [618, 465] width 235 height 58
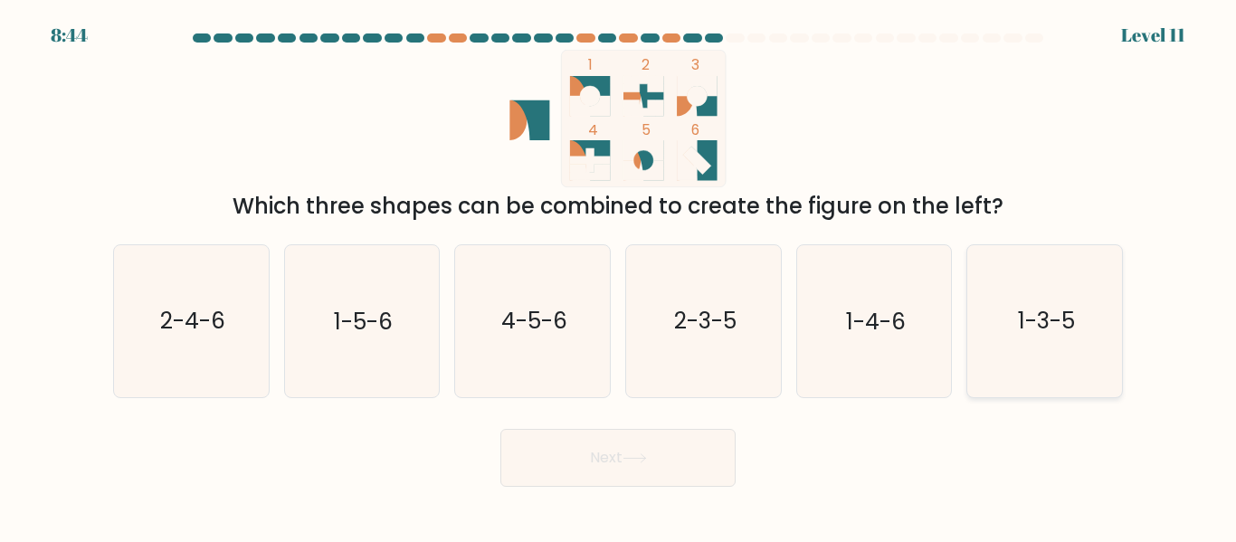
click at [1071, 310] on text "1-3-5" at bounding box center [1046, 322] width 57 height 32
click at [619, 276] on input "f. 1-3-5" at bounding box center [618, 274] width 1 height 5
radio input "true"
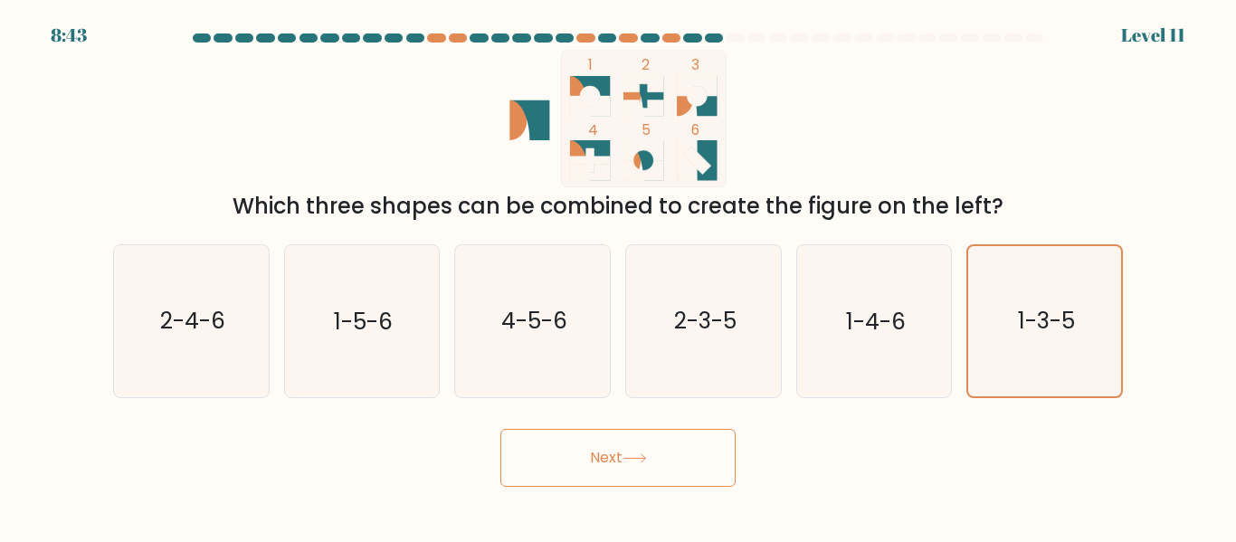
click at [565, 475] on button "Next" at bounding box center [618, 458] width 235 height 58
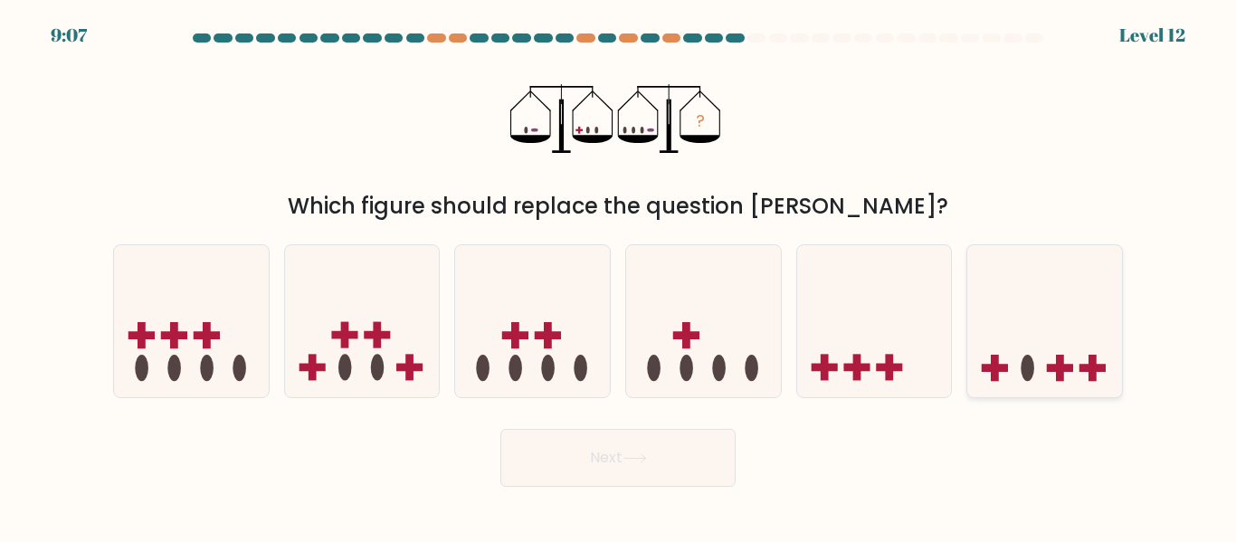
click at [1104, 303] on icon at bounding box center [1045, 321] width 155 height 128
click at [619, 276] on input "f." at bounding box center [618, 274] width 1 height 5
radio input "true"
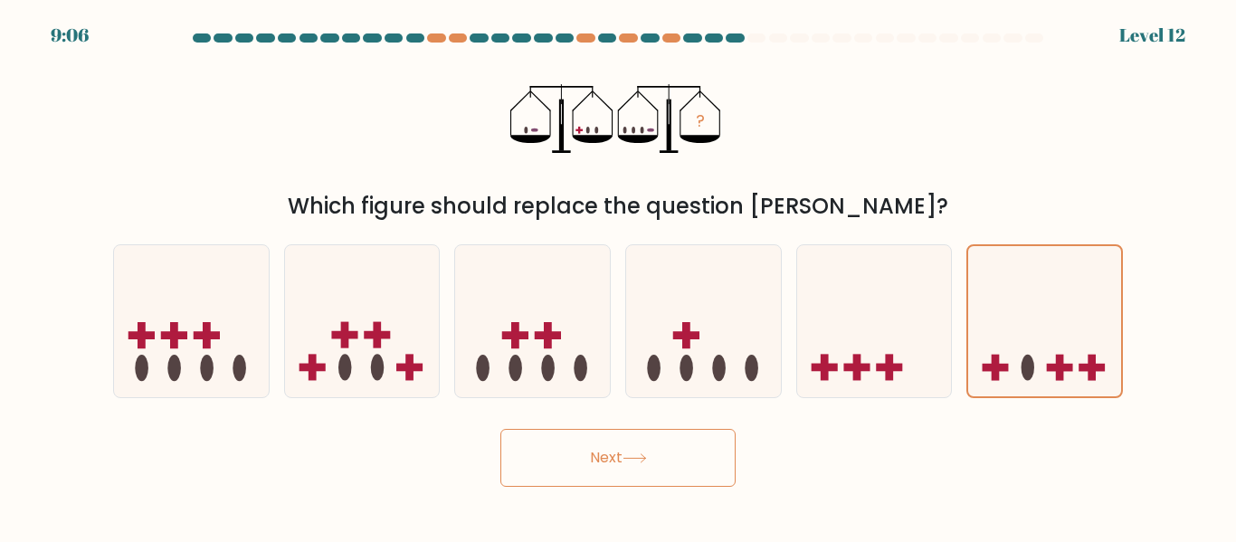
click at [664, 465] on button "Next" at bounding box center [618, 458] width 235 height 58
